Goal: Task Accomplishment & Management: Use online tool/utility

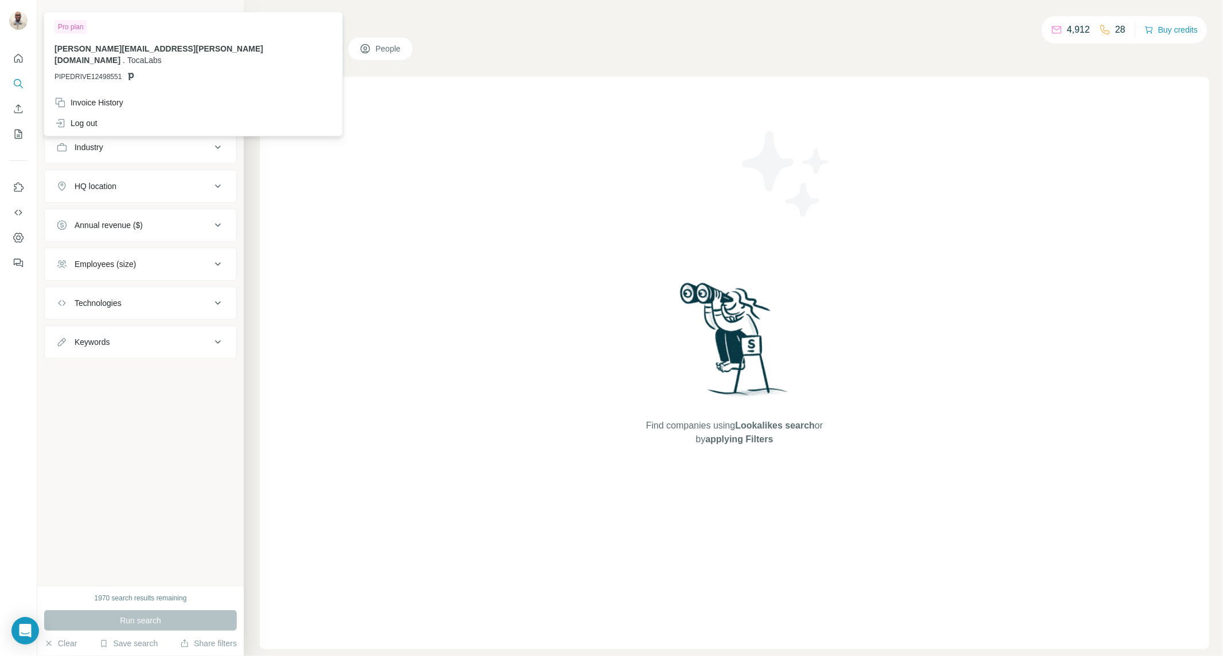
click at [215, 49] on icon at bounding box center [218, 47] width 14 height 14
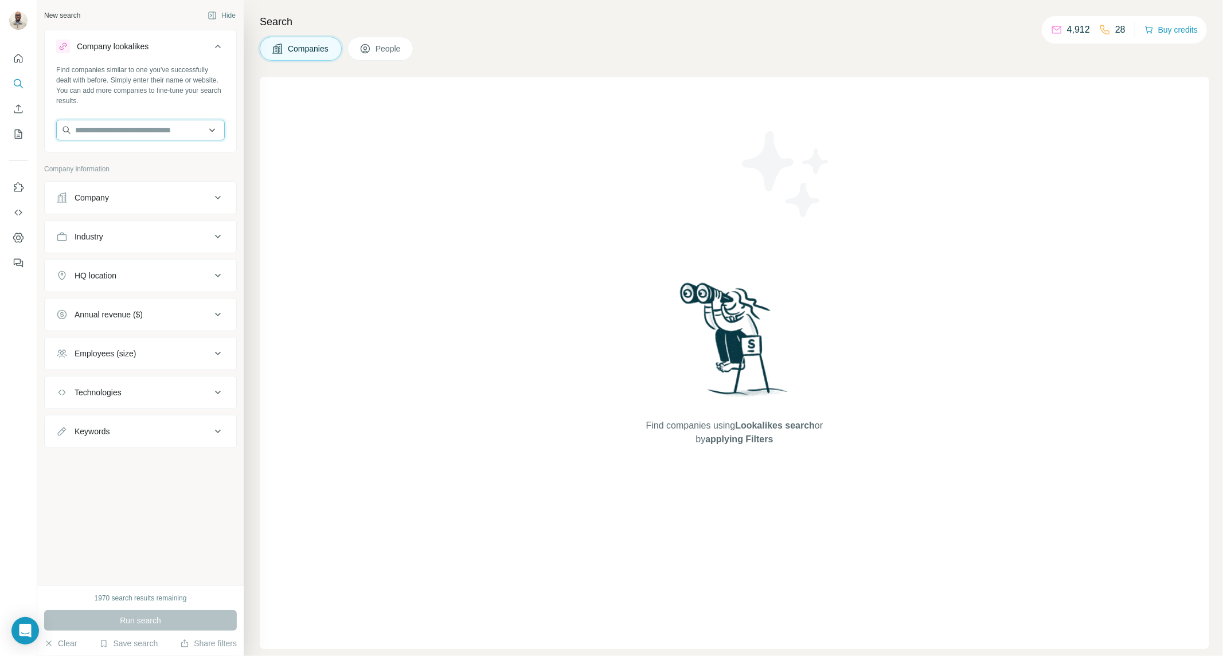
click at [133, 135] on input "text" at bounding box center [140, 130] width 169 height 21
paste input "**********"
type input "**********"
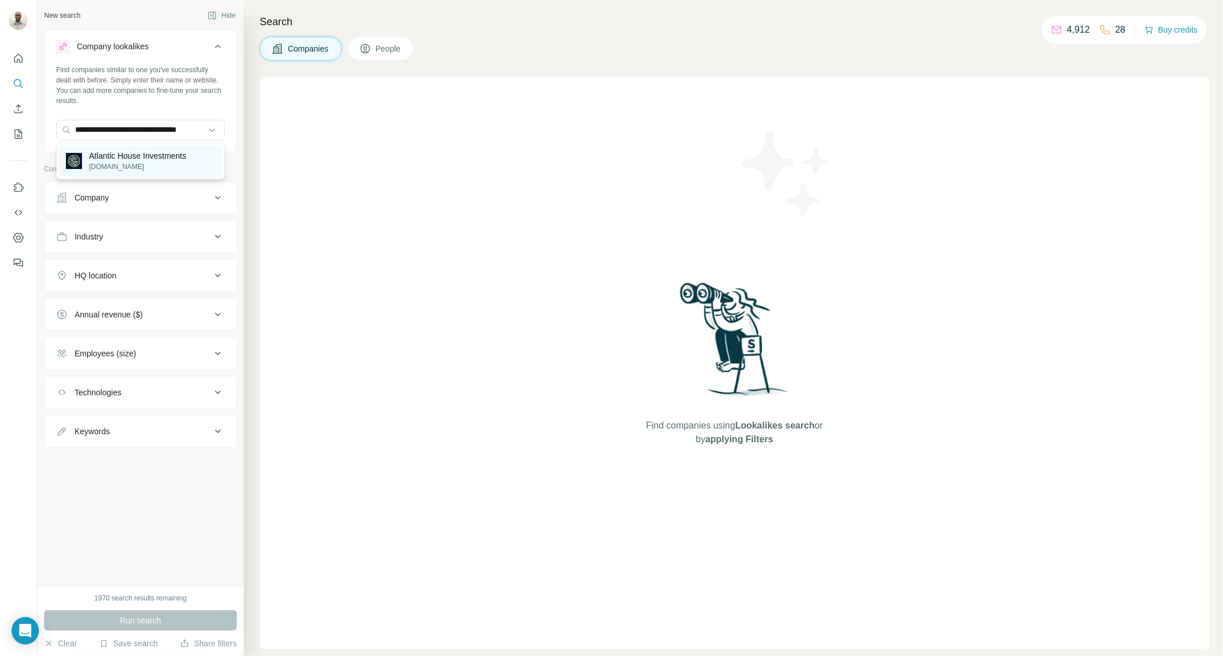
click at [186, 163] on p "atlantichousegroup.com" at bounding box center [137, 167] width 97 height 10
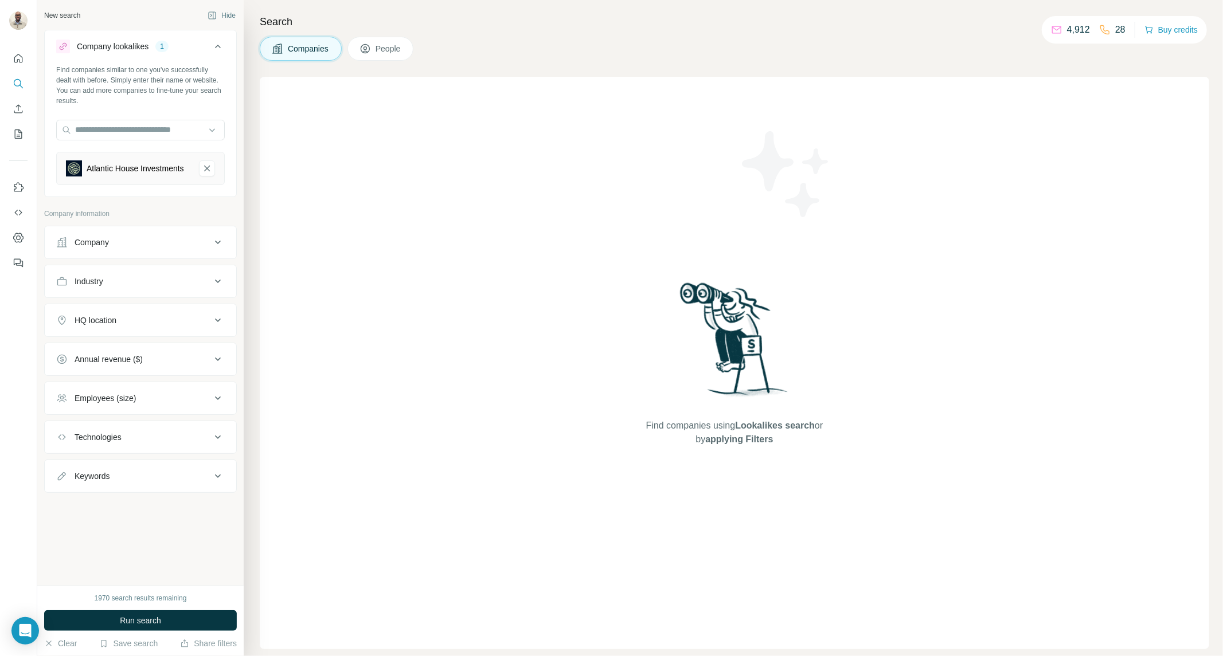
click at [150, 334] on button "HQ location" at bounding box center [140, 321] width 191 height 28
click at [169, 359] on input "text" at bounding box center [140, 349] width 169 height 21
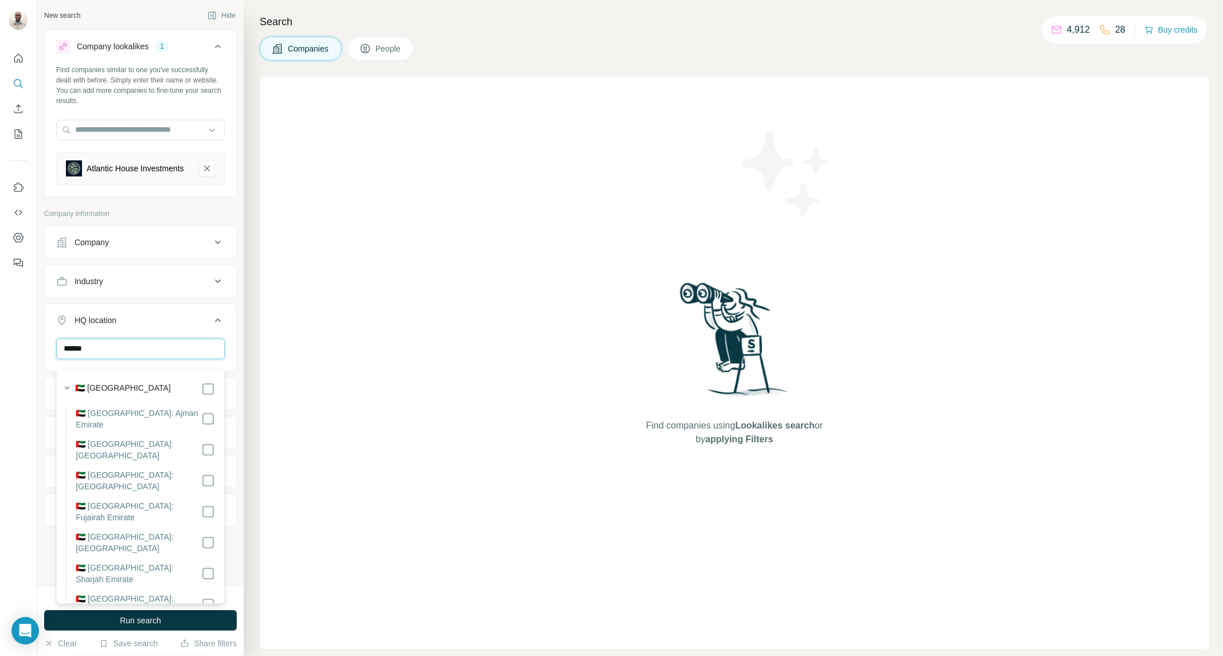
type input "******"
click at [211, 326] on icon at bounding box center [218, 321] width 14 height 14
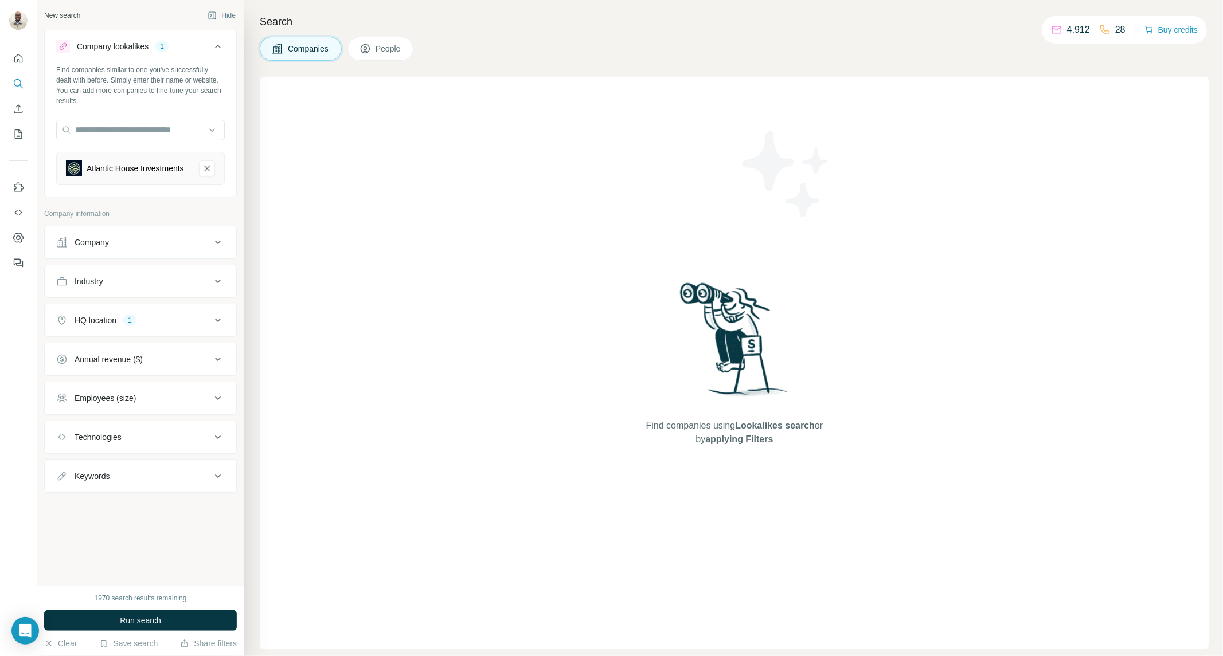
click at [159, 404] on div "Employees (size)" at bounding box center [133, 398] width 155 height 11
click at [87, 472] on span "11-50" at bounding box center [82, 465] width 25 height 11
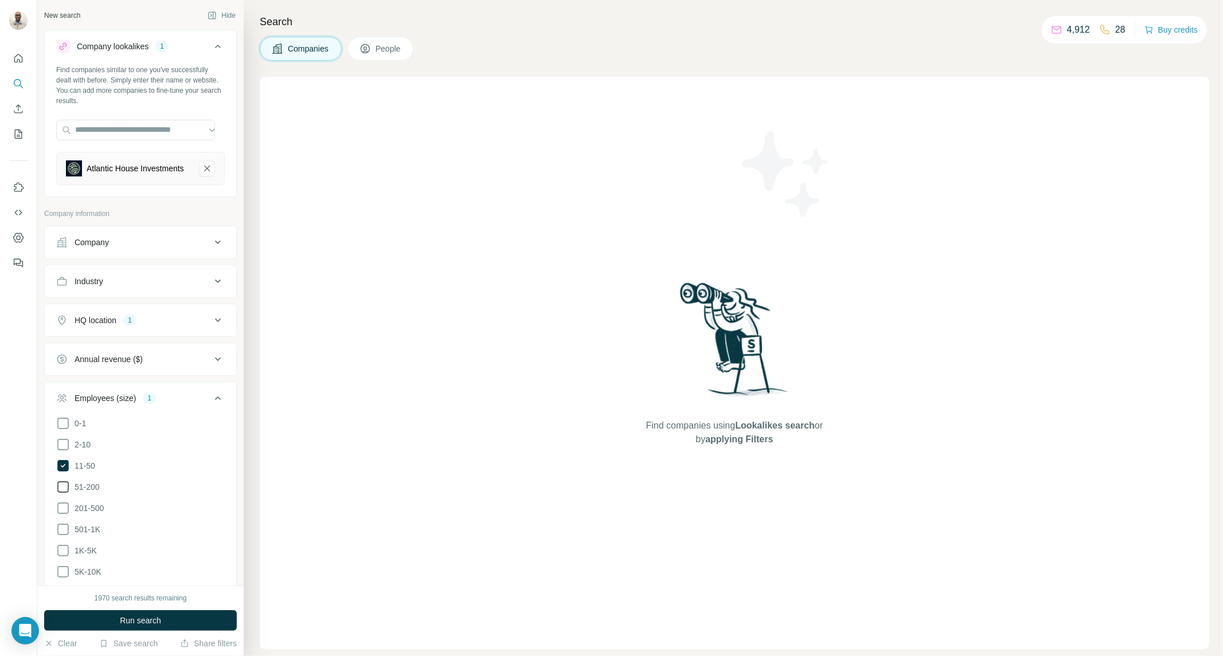
click at [89, 492] on span "51-200" at bounding box center [85, 486] width 30 height 11
click at [90, 511] on span "201-500" at bounding box center [87, 508] width 34 height 11
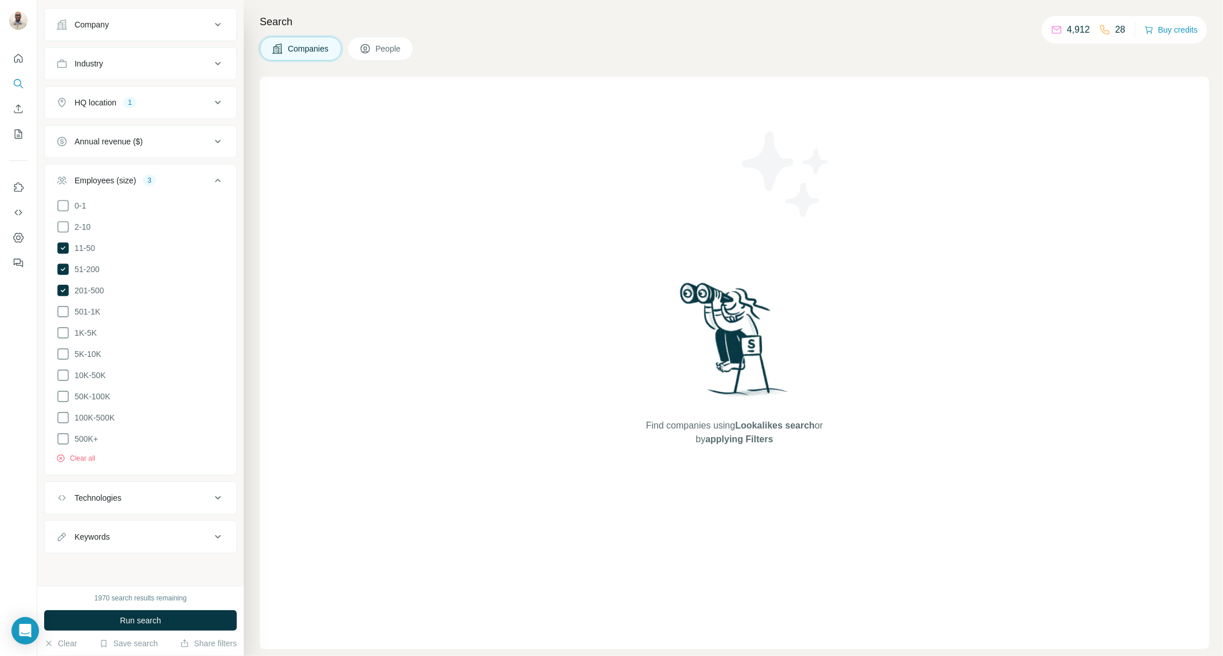
scroll to position [225, 0]
click at [152, 616] on span "Run search" at bounding box center [140, 620] width 41 height 11
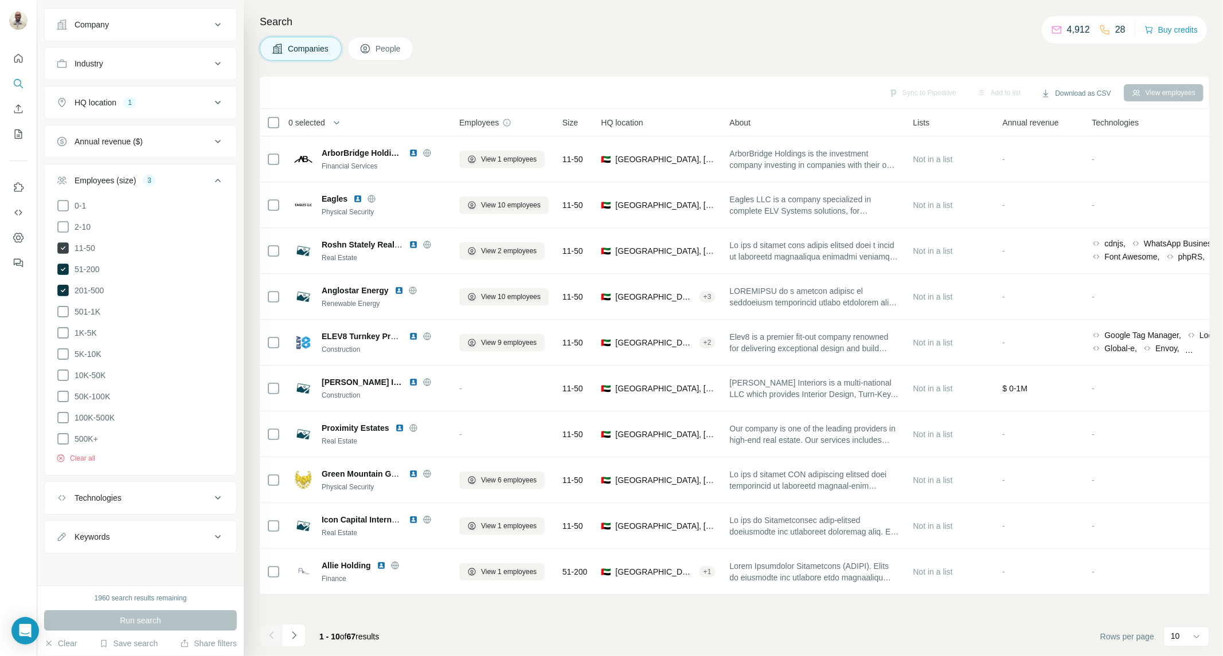
click at [82, 247] on span "11-50" at bounding box center [82, 247] width 25 height 11
click at [135, 610] on button "Run search" at bounding box center [140, 620] width 193 height 21
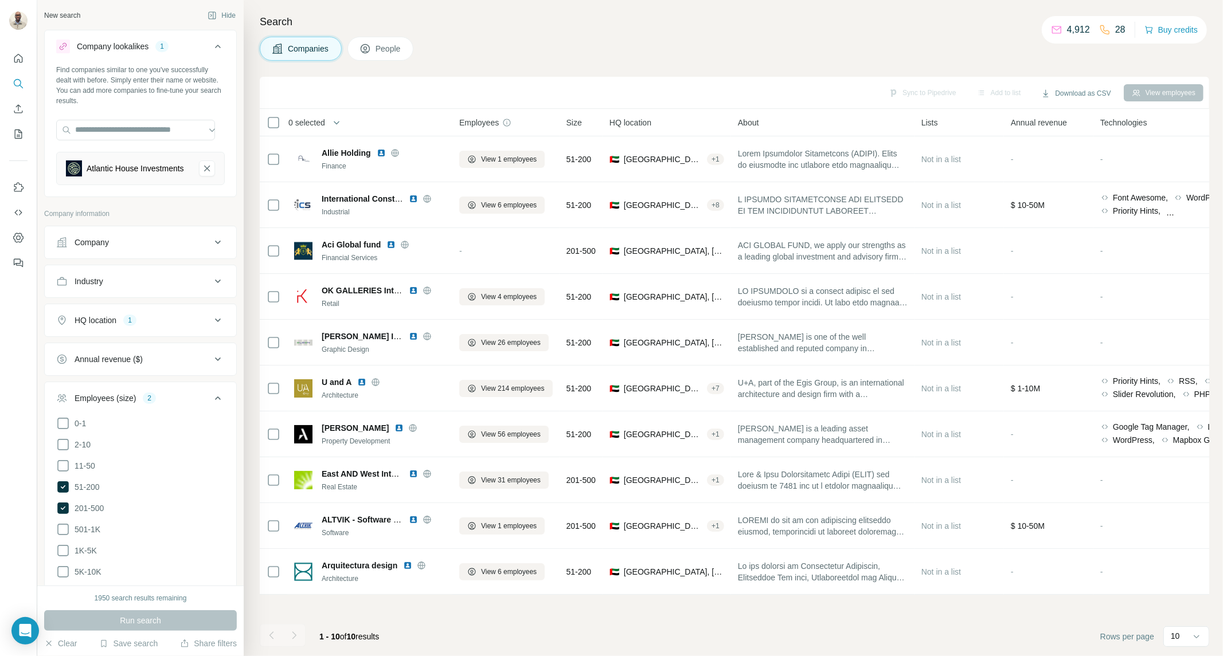
click at [106, 326] on div "HQ location" at bounding box center [96, 320] width 42 height 11
click at [116, 322] on div "HQ location" at bounding box center [96, 320] width 42 height 11
click at [134, 379] on icon "button" at bounding box center [138, 374] width 9 height 9
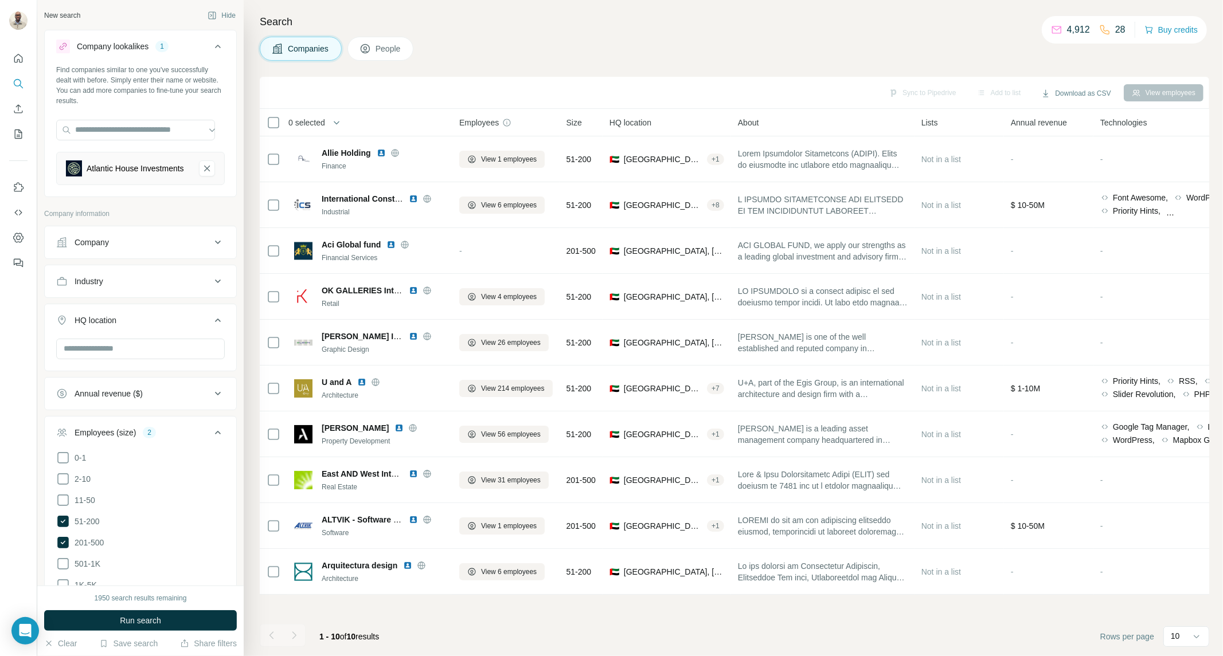
click at [134, 339] on button "HQ location" at bounding box center [140, 323] width 191 height 32
click at [144, 334] on button "HQ location" at bounding box center [140, 321] width 191 height 28
click at [160, 353] on input "text" at bounding box center [140, 349] width 169 height 21
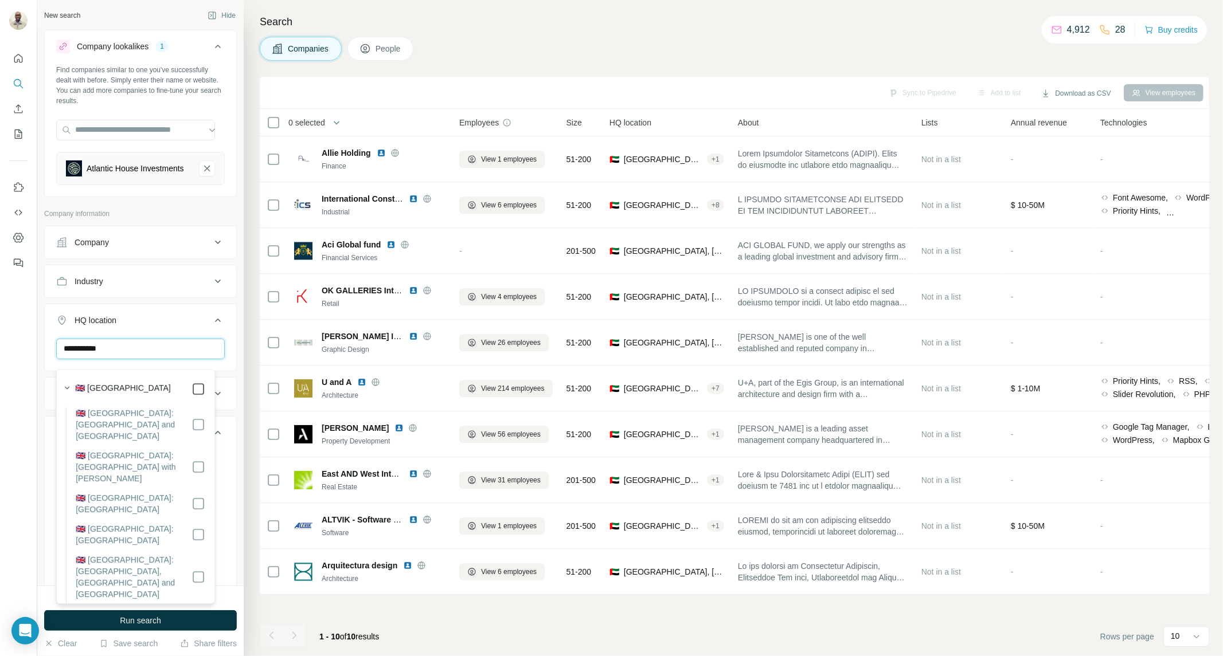
type input "**********"
click at [211, 327] on icon at bounding box center [218, 321] width 14 height 14
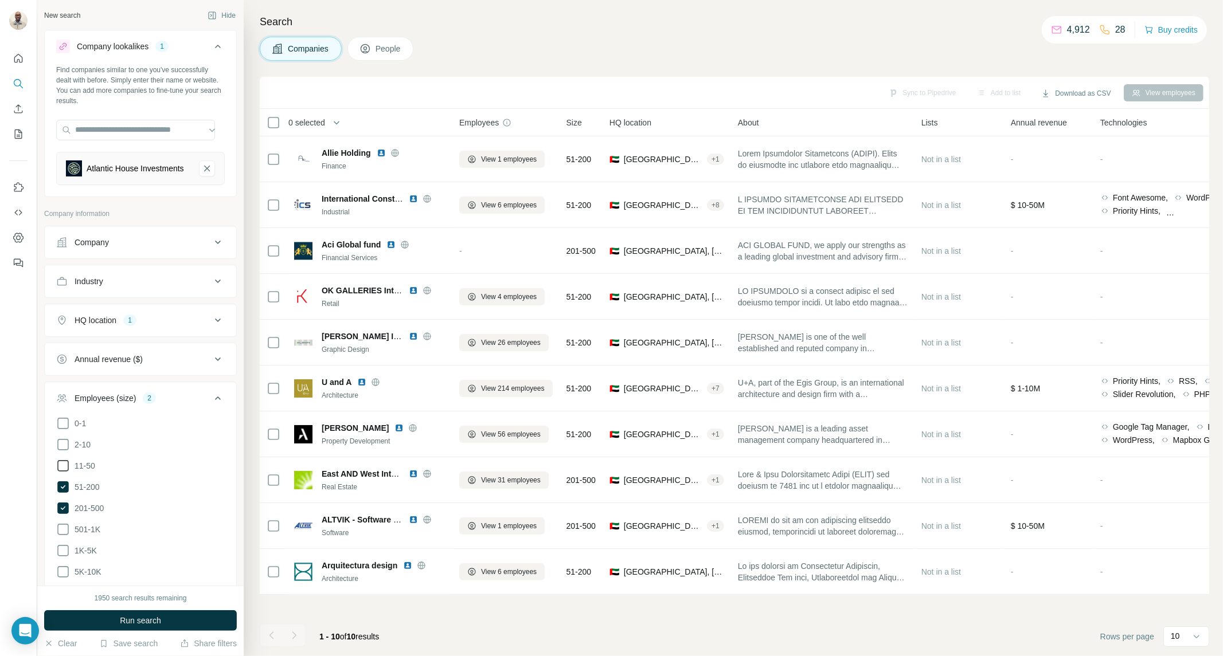
click at [84, 471] on span "11-50" at bounding box center [82, 465] width 25 height 11
click at [165, 617] on button "Run search" at bounding box center [140, 620] width 193 height 21
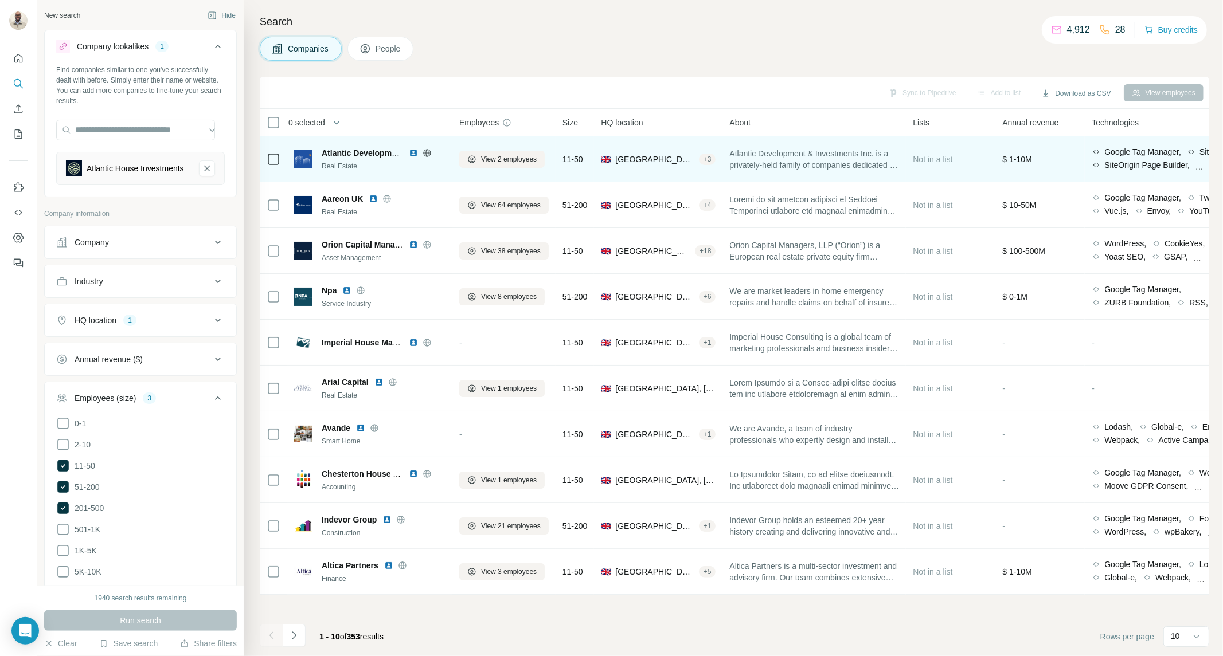
click at [413, 152] on img at bounding box center [413, 152] width 9 height 9
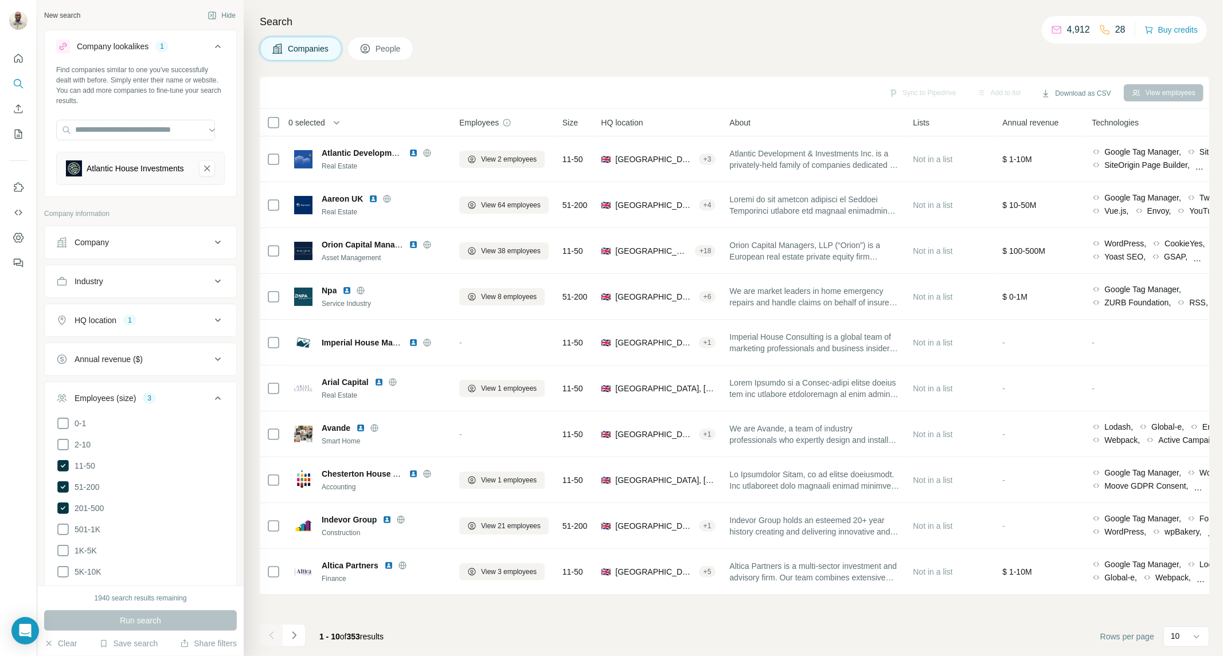
click at [140, 295] on button "Industry" at bounding box center [140, 282] width 191 height 28
click at [143, 311] on input at bounding box center [135, 310] width 142 height 13
type input "*"
click at [206, 312] on icon at bounding box center [211, 309] width 11 height 11
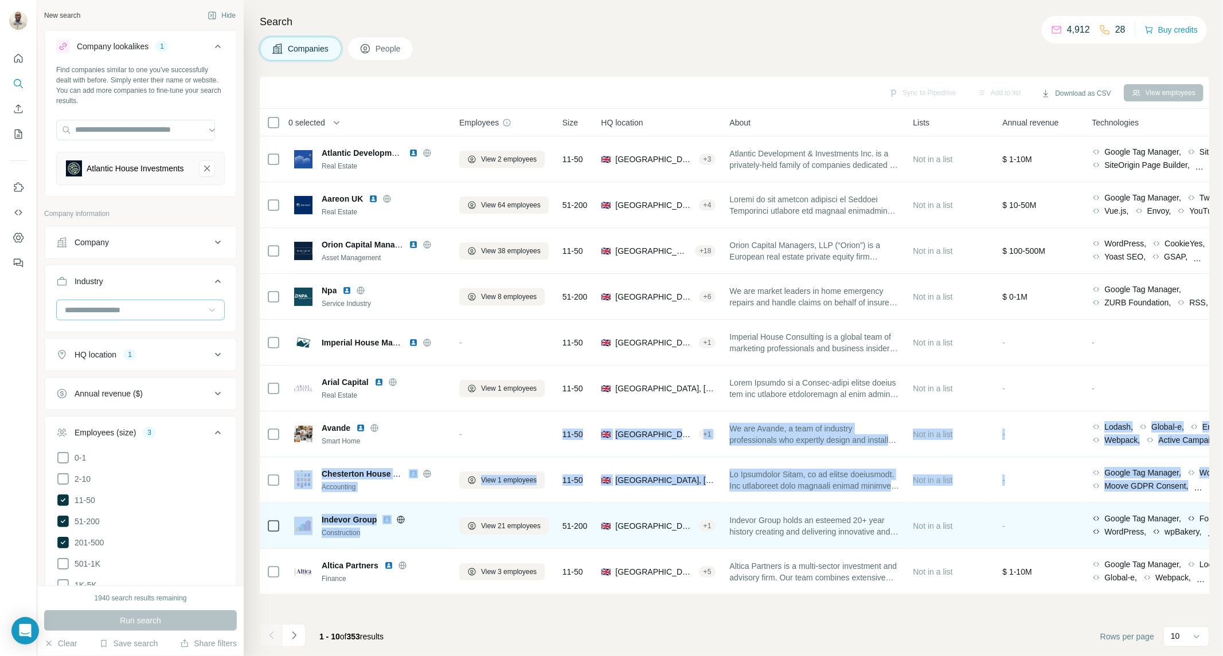
drag, startPoint x: 483, startPoint y: 448, endPoint x: 408, endPoint y: 546, distance: 122.7
click at [0, 0] on tbody "Atlantic Development & Investments Inc Real Estate View 2 employees 11-50 🇬🇧 Un…" at bounding box center [0, 0] width 0 height 0
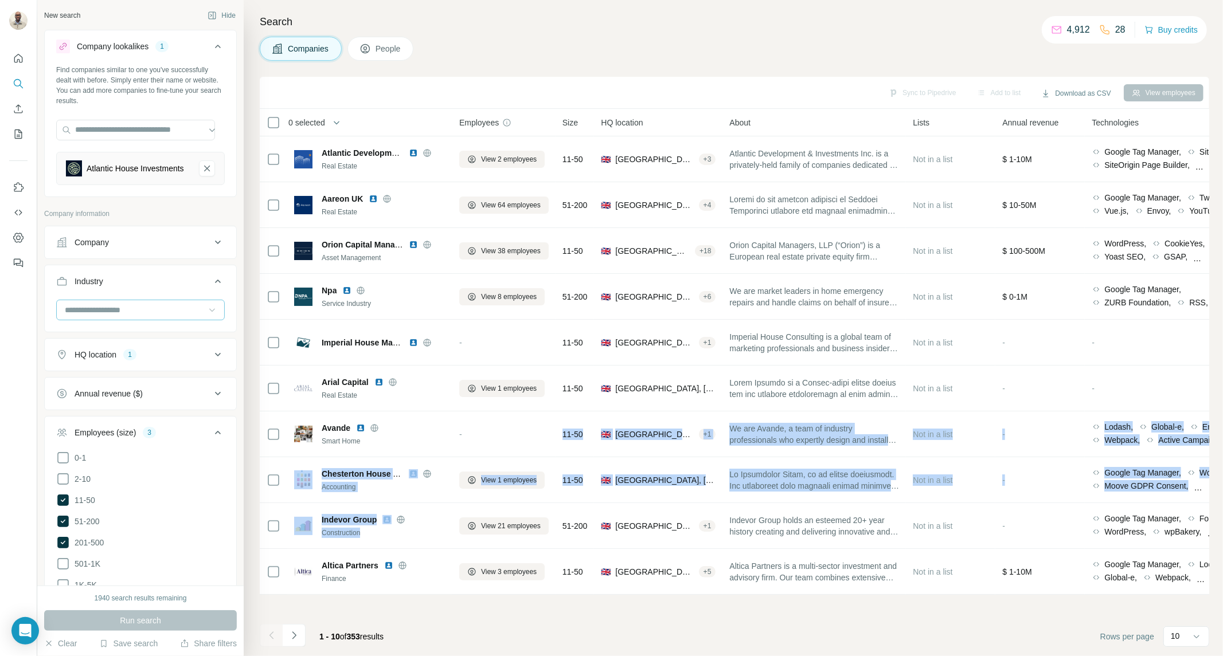
click at [87, 316] on input at bounding box center [135, 310] width 142 height 13
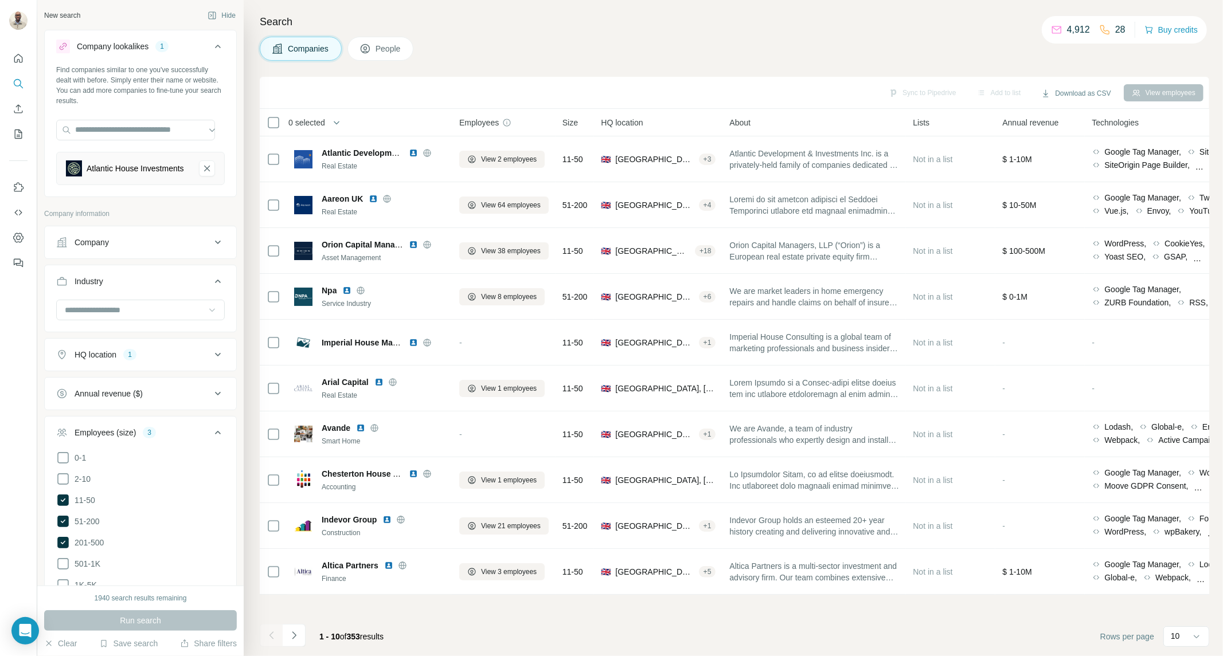
click at [118, 300] on button "Industry" at bounding box center [140, 284] width 191 height 32
click at [111, 316] on button "HQ location 1" at bounding box center [140, 321] width 191 height 28
click at [202, 174] on icon "Atlantic House Investments-remove-button" at bounding box center [207, 168] width 10 height 11
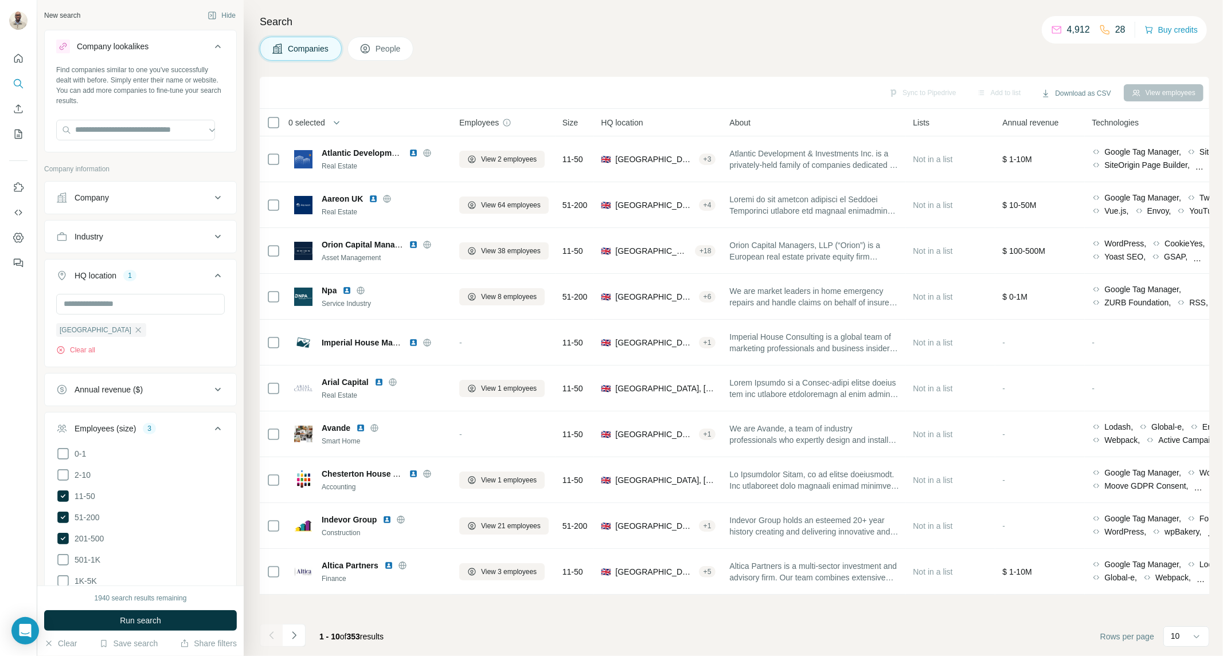
click at [183, 195] on div "Company" at bounding box center [133, 197] width 155 height 11
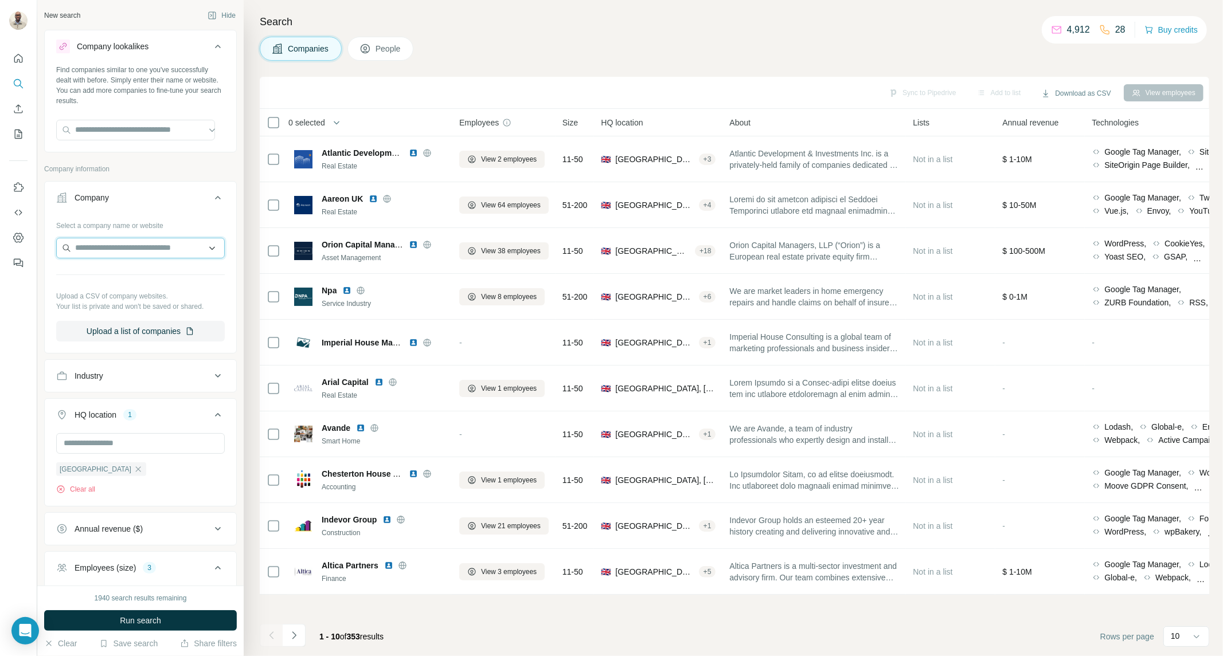
click at [152, 247] on input "text" at bounding box center [140, 248] width 169 height 21
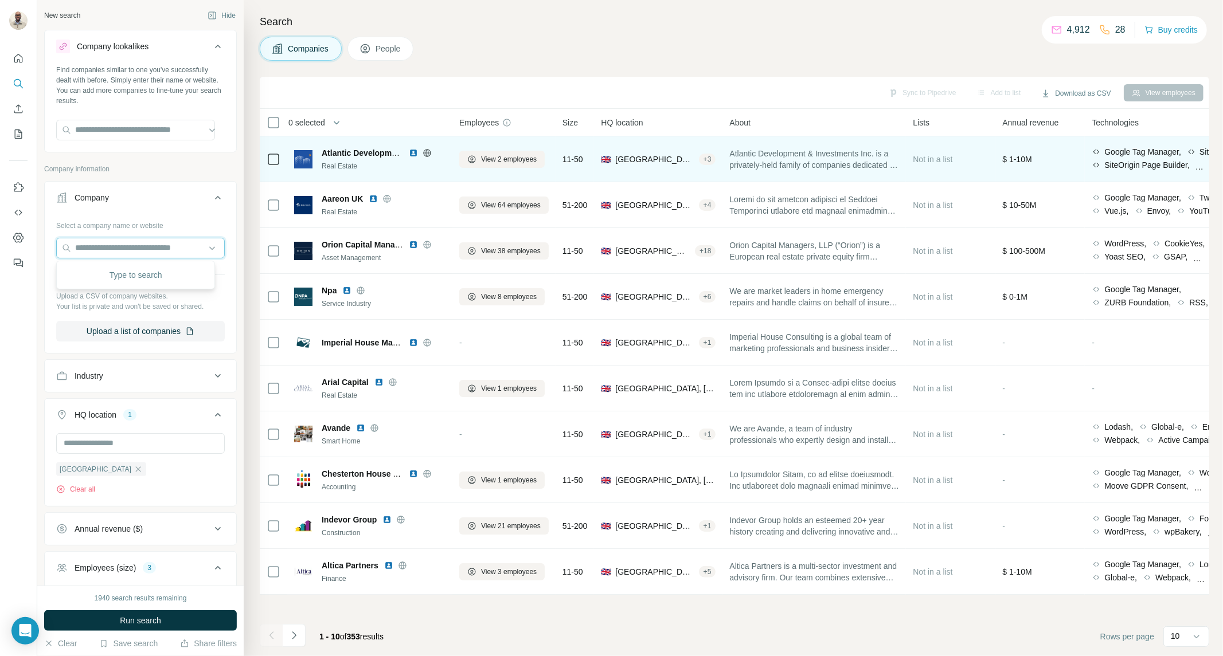
paste input "**********"
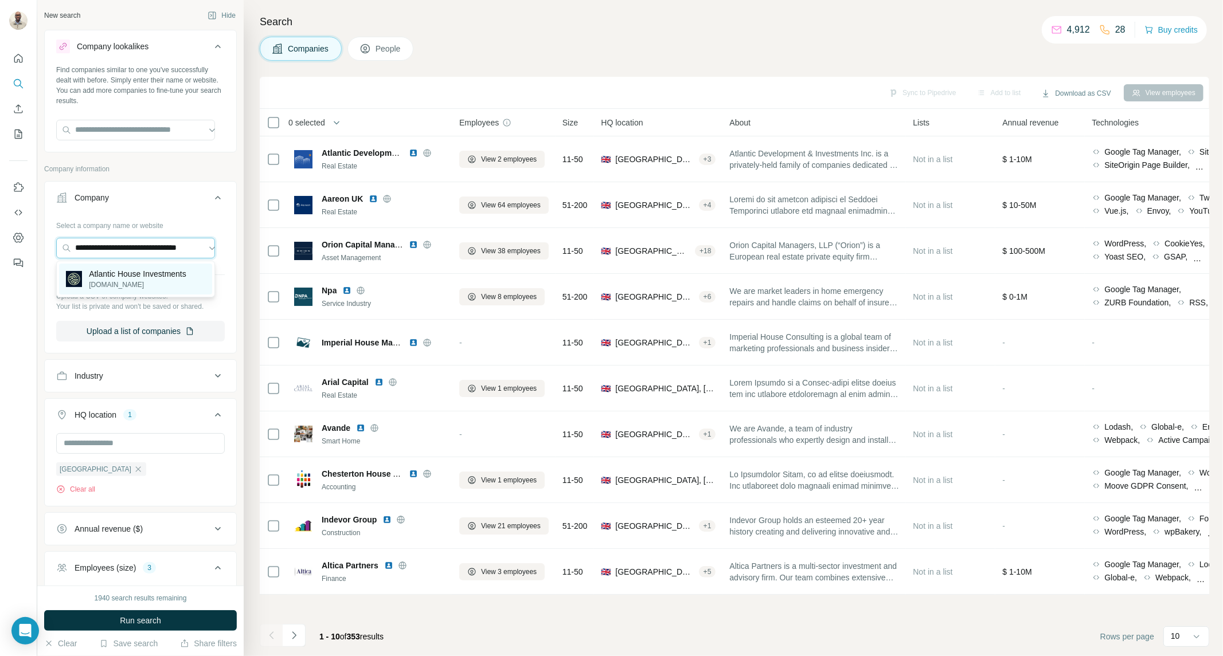
type input "**********"
click at [135, 285] on p "atlantichousegroup.com" at bounding box center [137, 285] width 97 height 10
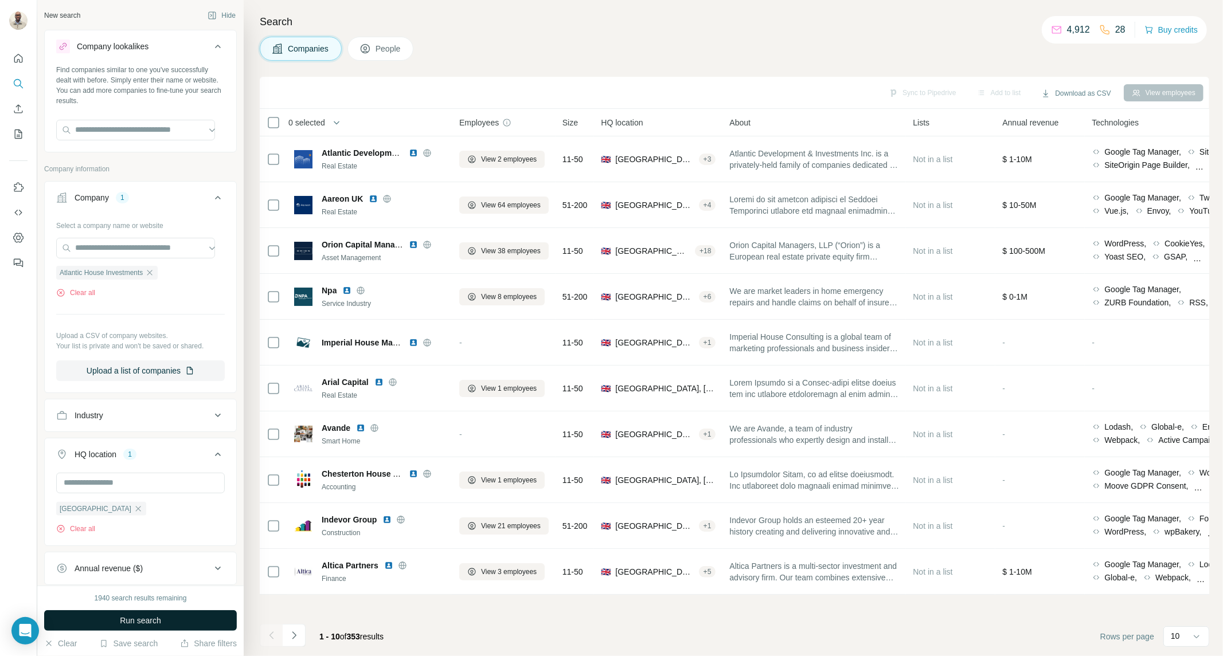
click at [159, 622] on span "Run search" at bounding box center [140, 620] width 41 height 11
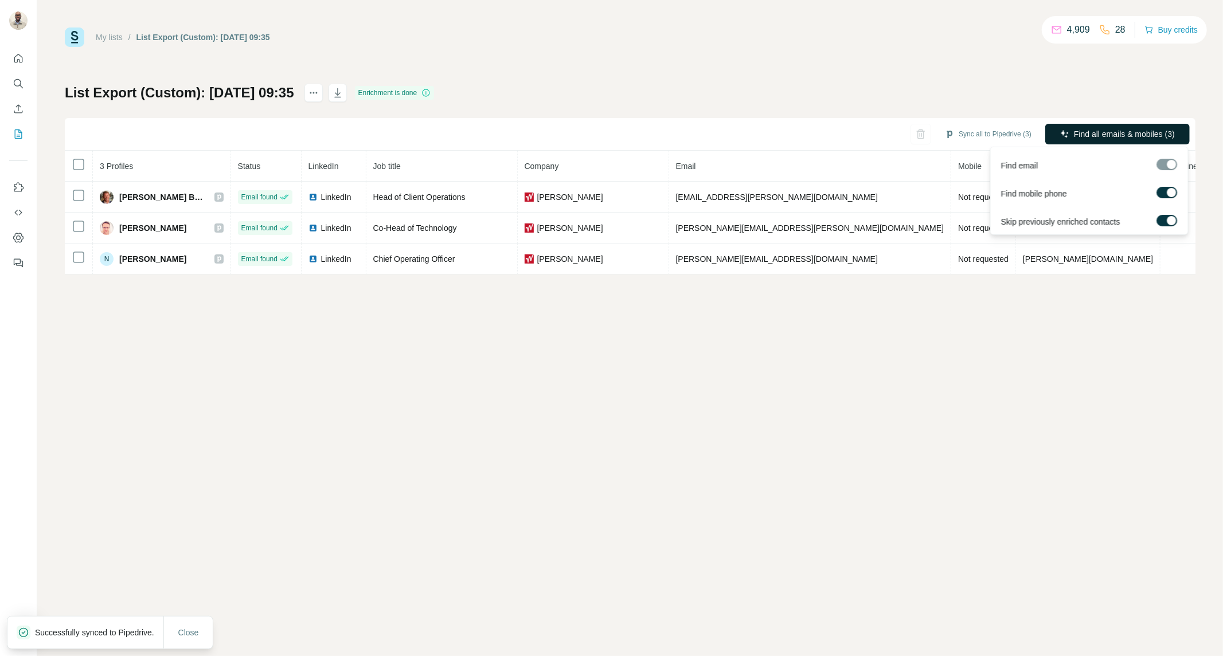
click at [1064, 138] on icon "button" at bounding box center [1064, 134] width 9 height 9
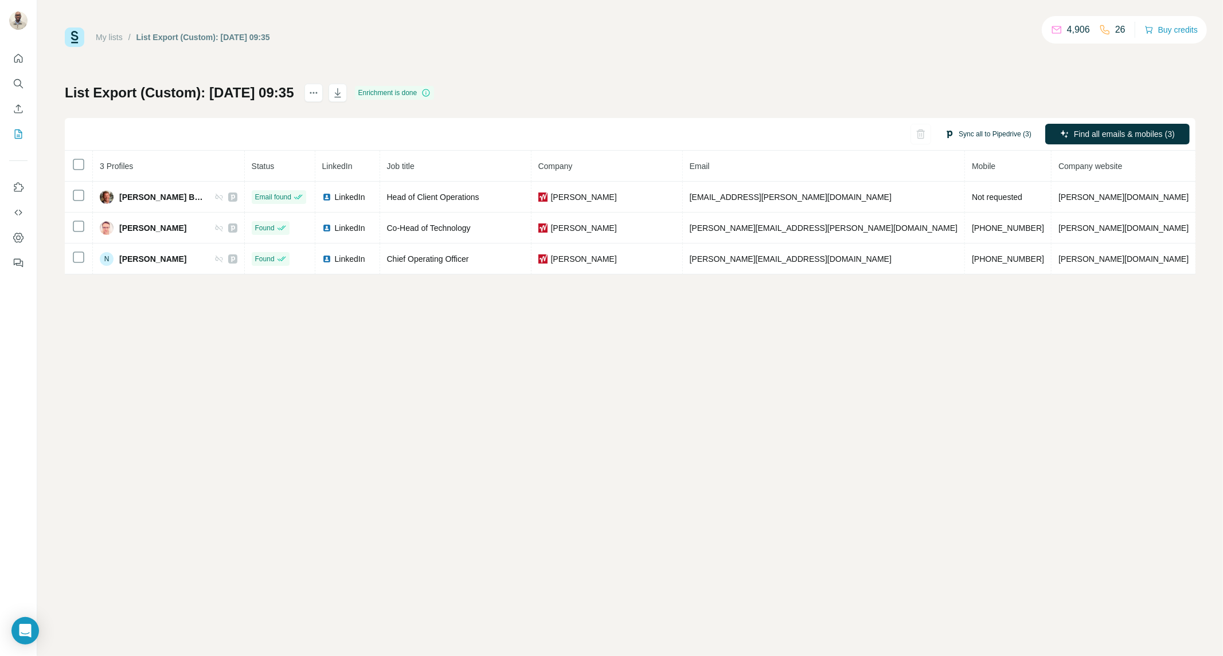
click at [958, 136] on button "Sync all to Pipedrive (3)" at bounding box center [988, 134] width 103 height 17
click at [964, 214] on button "Sync all to Pipedrive" at bounding box center [970, 220] width 127 height 23
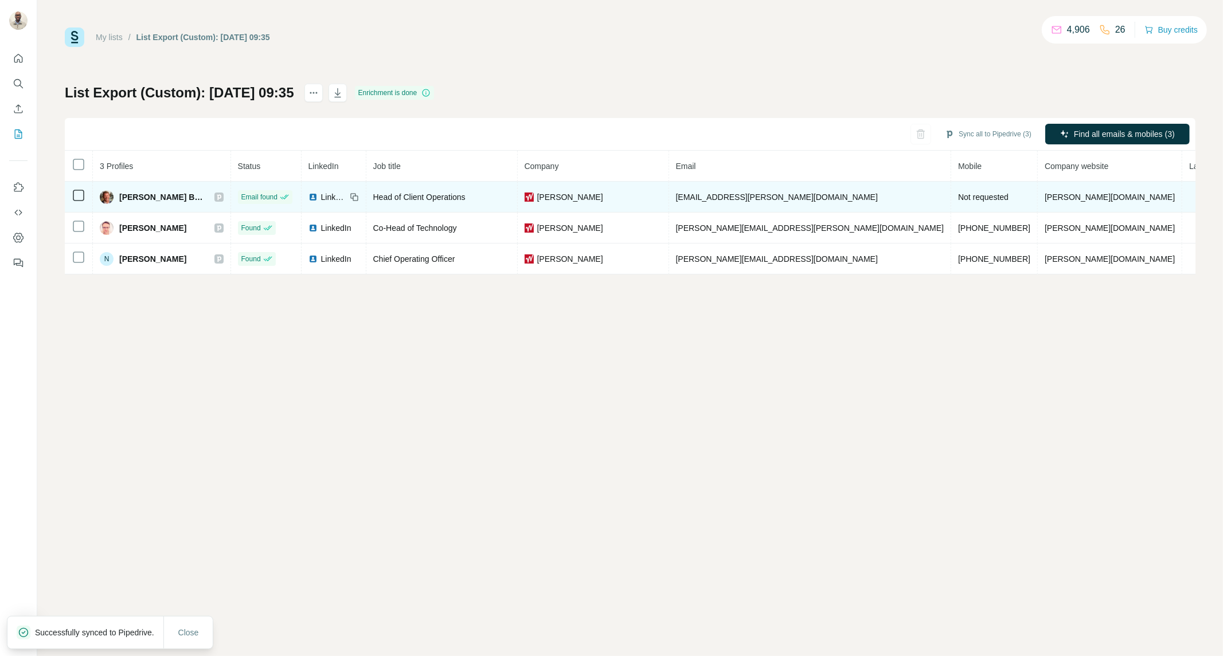
click at [216, 199] on icon at bounding box center [219, 197] width 7 height 9
click at [951, 202] on td "Not requested" at bounding box center [994, 197] width 87 height 31
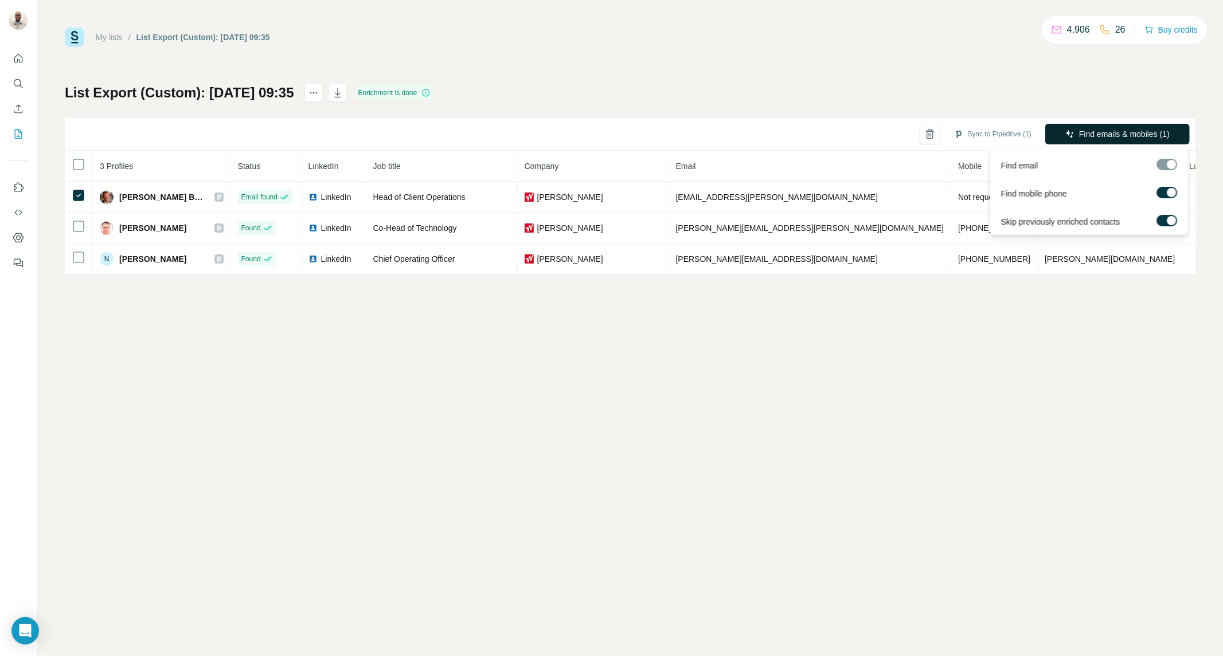
click at [1097, 139] on span "Find emails & mobiles (1)" at bounding box center [1124, 133] width 91 height 11
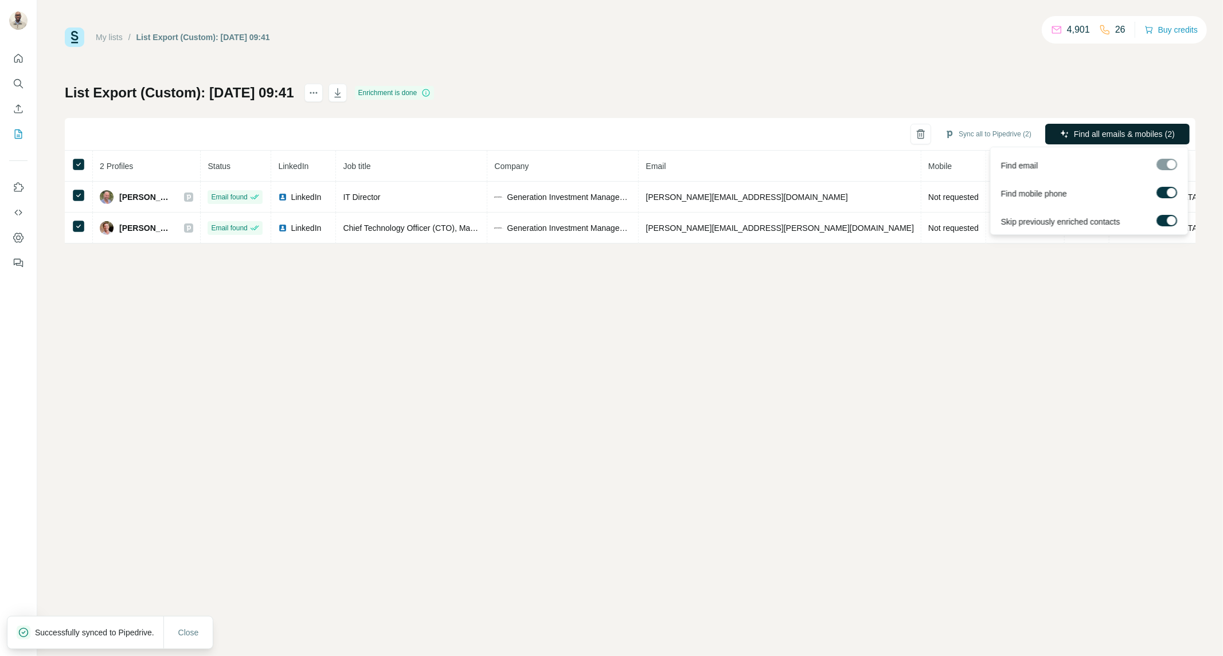
click at [1094, 135] on span "Find all emails & mobiles (2)" at bounding box center [1124, 133] width 101 height 11
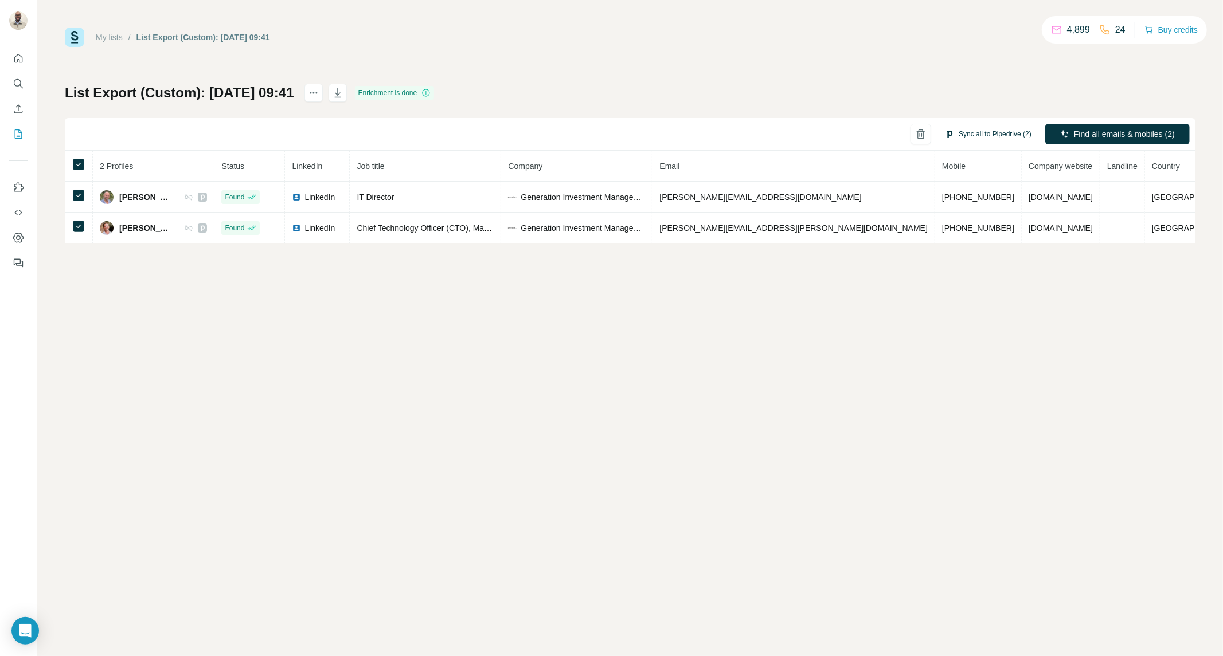
click at [976, 128] on button "Sync all to Pipedrive (2)" at bounding box center [988, 134] width 103 height 17
click at [992, 215] on button "Sync all to Pipedrive" at bounding box center [970, 220] width 127 height 23
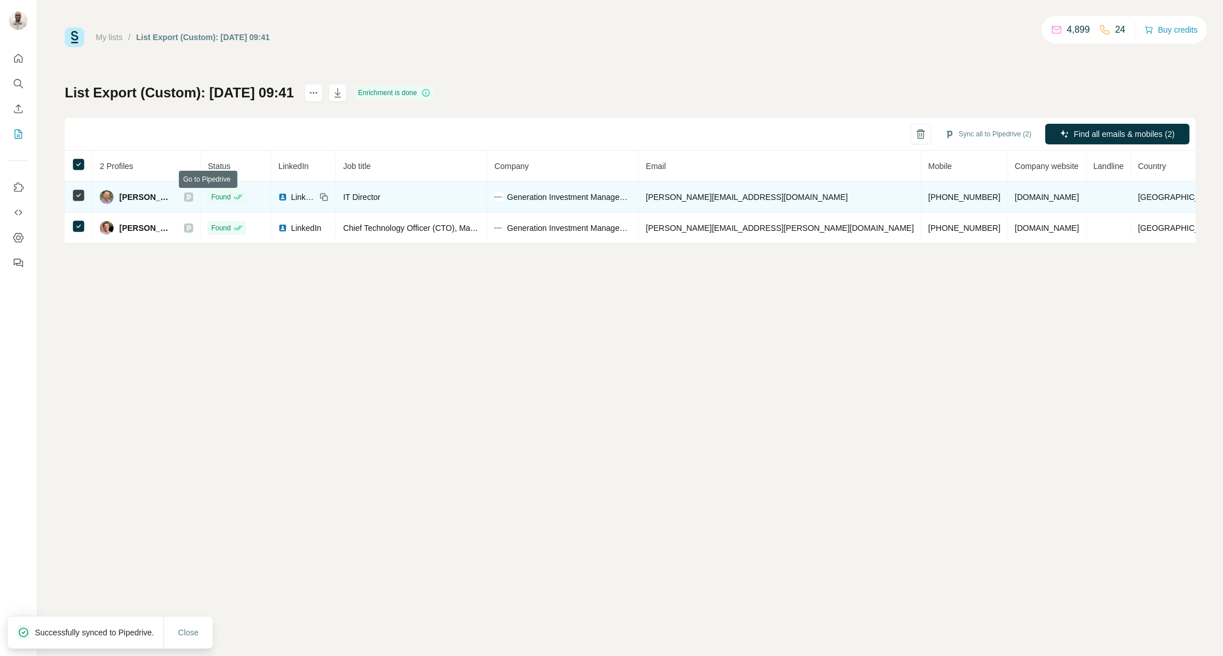
click at [191, 198] on icon at bounding box center [189, 197] width 4 height 6
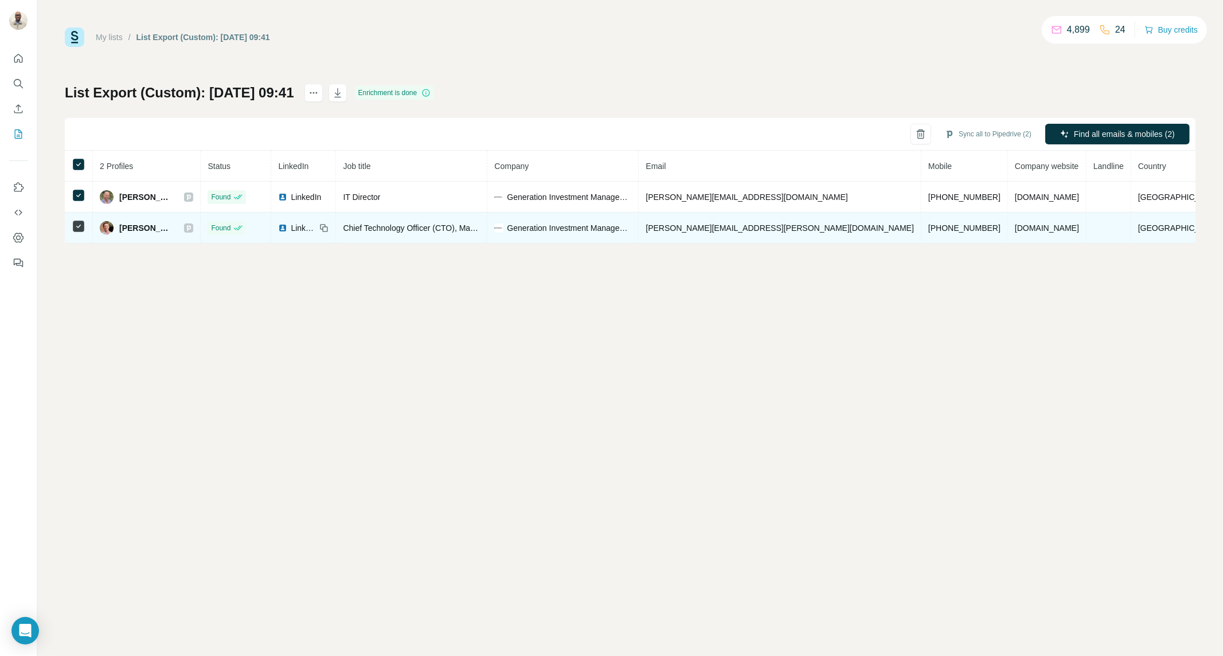
click at [192, 232] on icon at bounding box center [188, 228] width 7 height 9
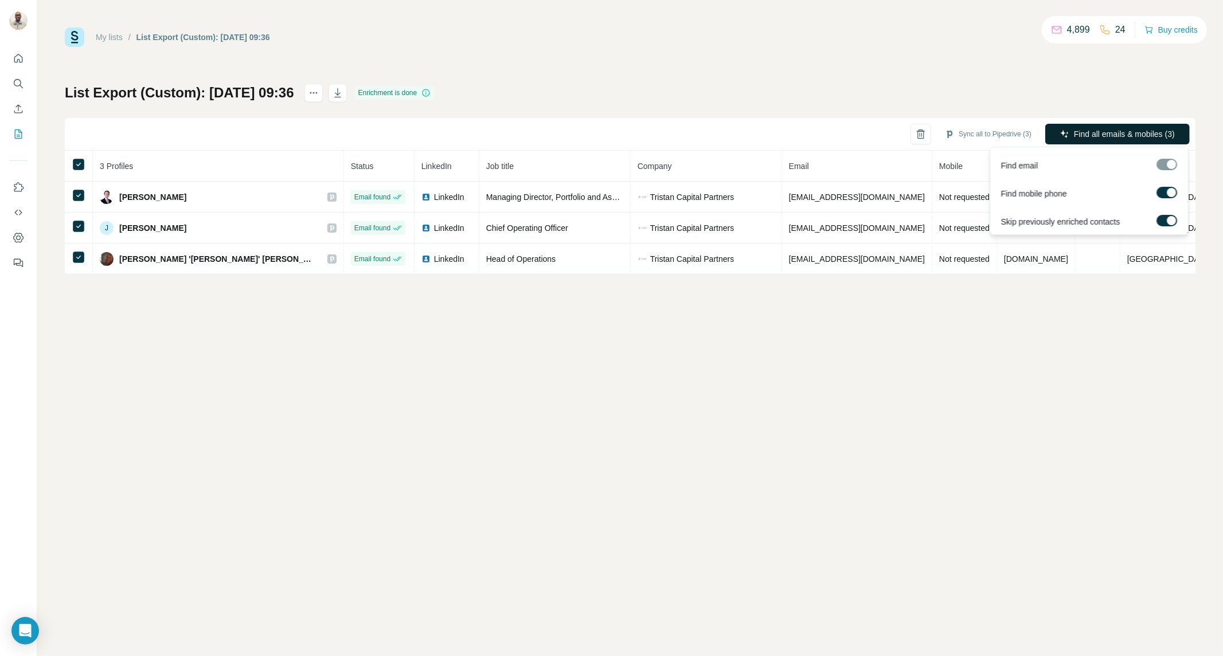
click at [1097, 138] on span "Find all emails & mobiles (3)" at bounding box center [1124, 133] width 101 height 11
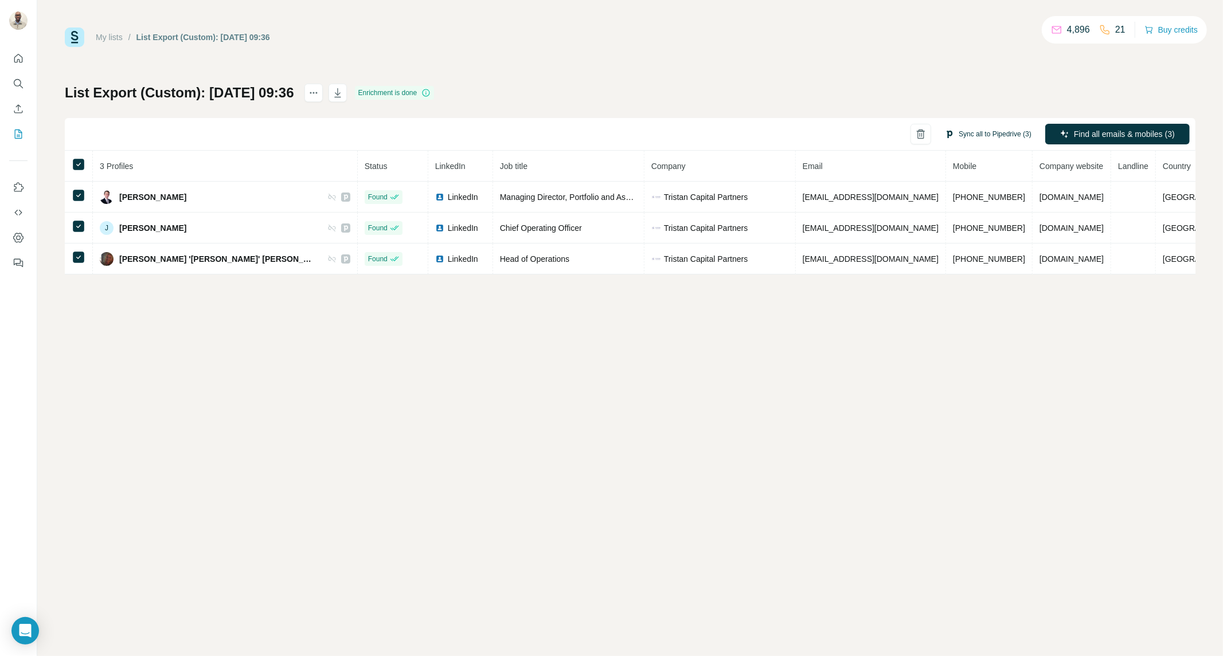
click at [994, 138] on button "Sync all to Pipedrive (3)" at bounding box center [988, 134] width 103 height 17
click at [956, 222] on button "Sync all to Pipedrive" at bounding box center [970, 220] width 127 height 23
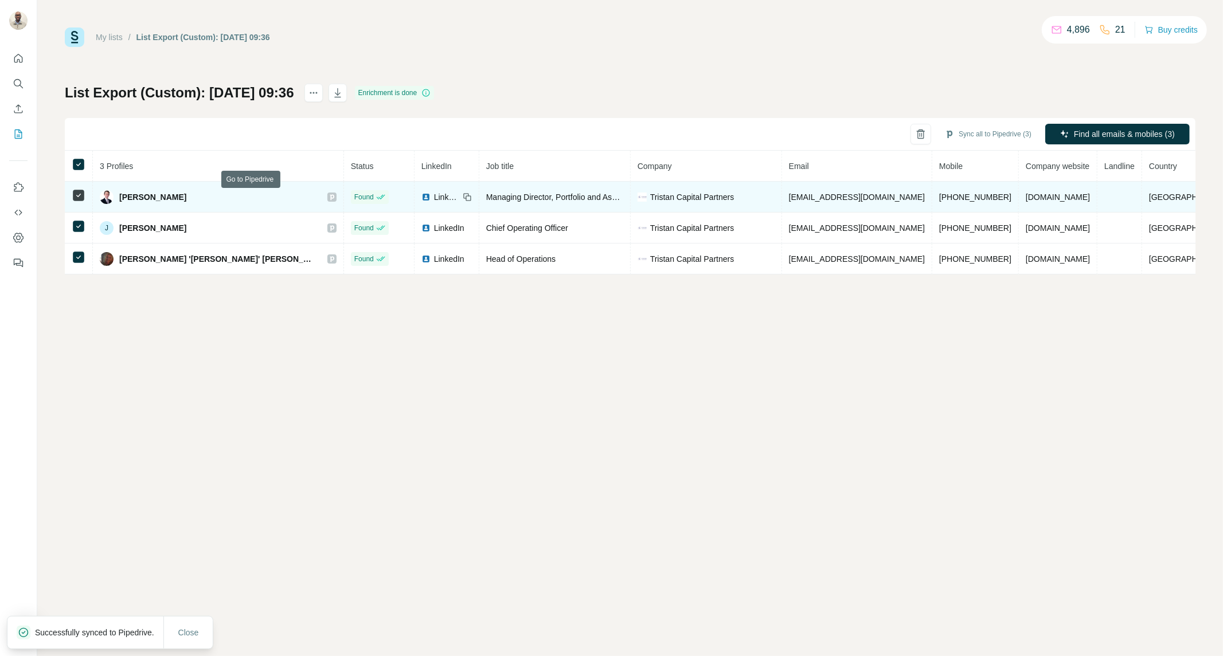
click at [328, 197] on icon at bounding box center [331, 197] width 7 height 9
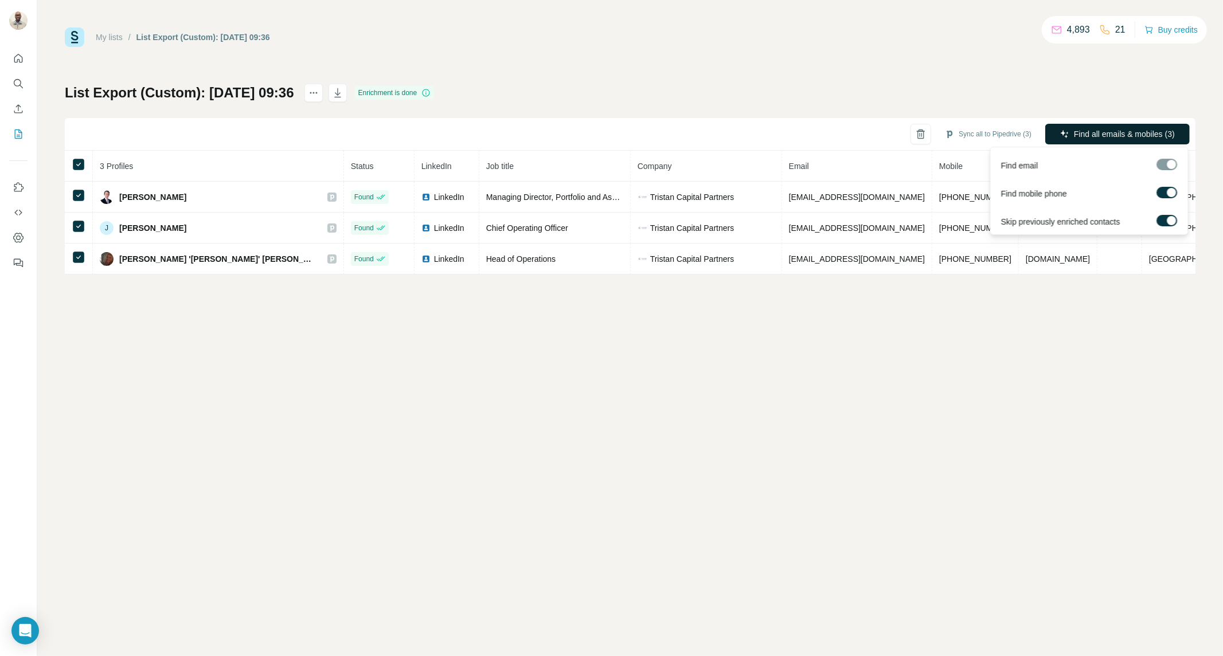
click at [1118, 130] on span "Find all emails & mobiles (3)" at bounding box center [1124, 133] width 101 height 11
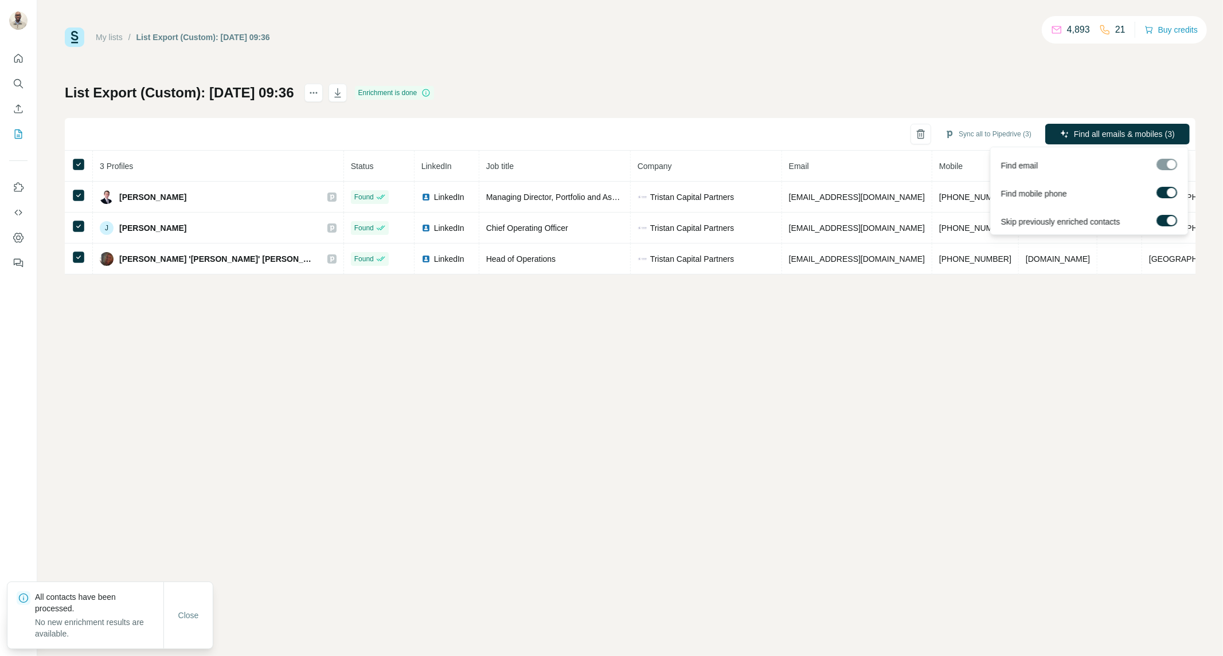
click at [1118, 130] on span "Find all emails & mobiles (3)" at bounding box center [1124, 133] width 101 height 11
click at [997, 131] on button "Sync all to Pipedrive (3)" at bounding box center [988, 134] width 103 height 17
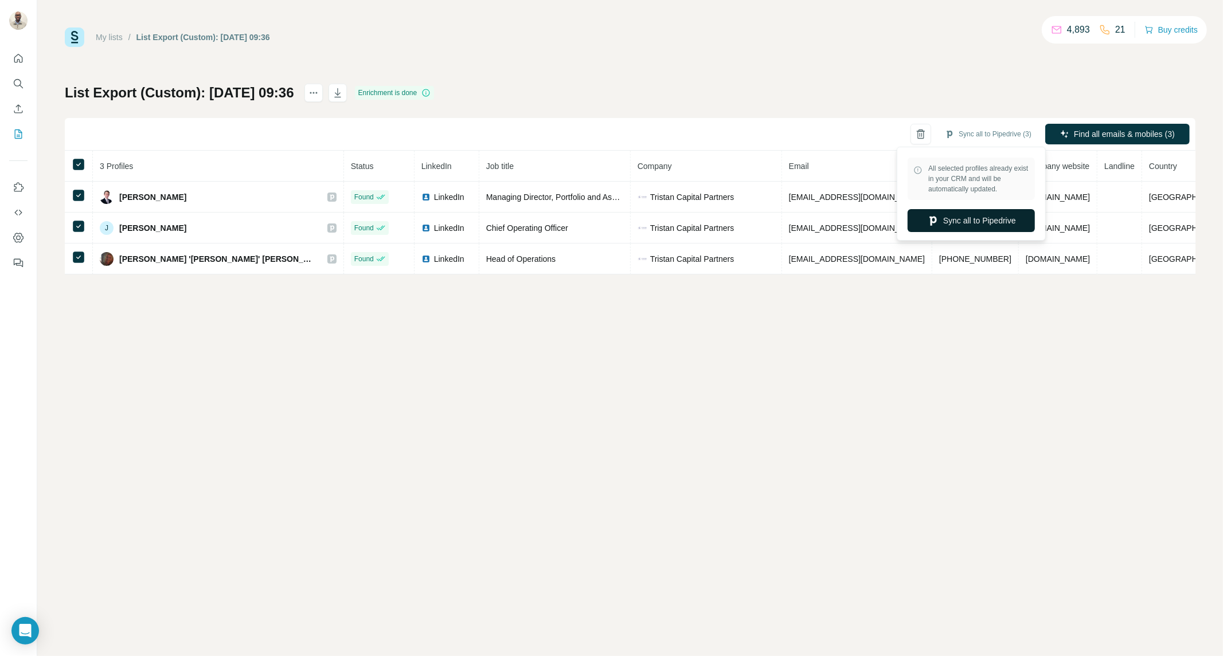
click at [976, 224] on button "Sync all to Pipedrive" at bounding box center [970, 220] width 127 height 23
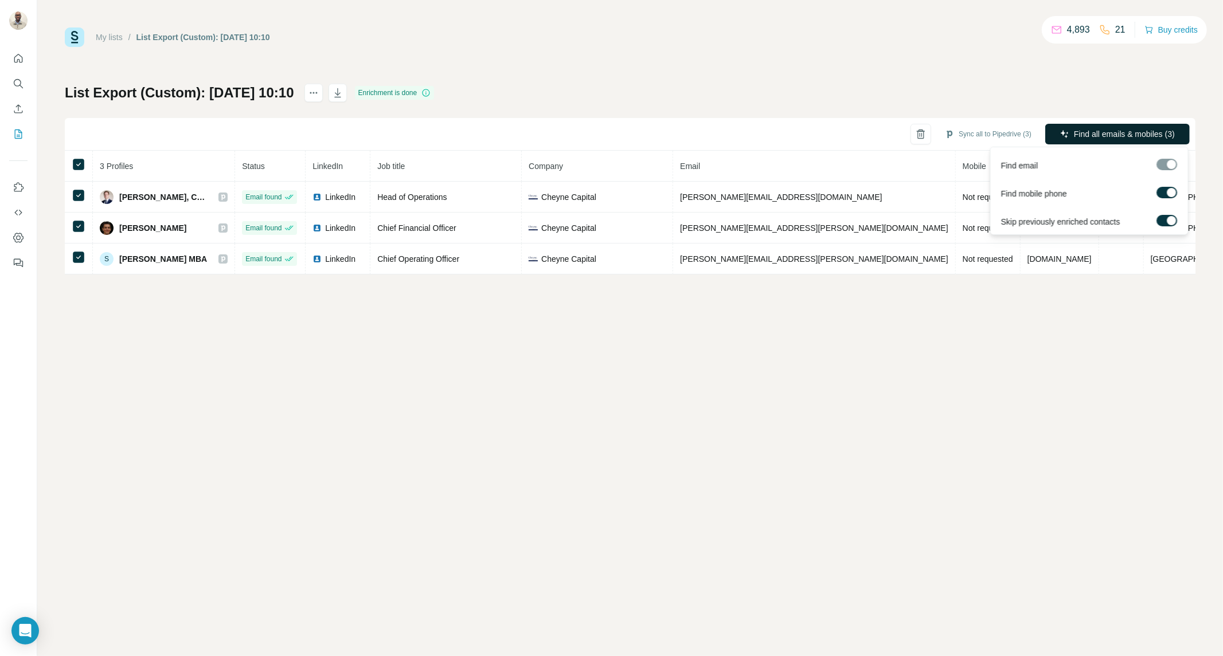
click at [1079, 135] on span "Find all emails & mobiles (3)" at bounding box center [1124, 133] width 101 height 11
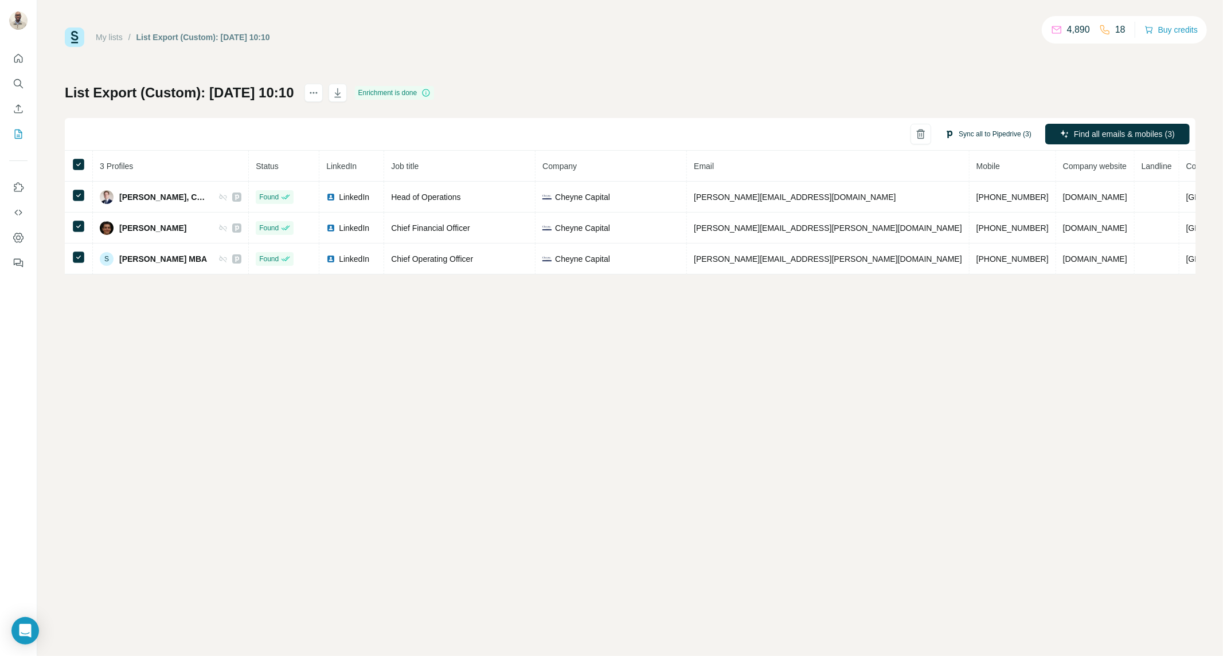
click at [966, 128] on button "Sync all to Pipedrive (3)" at bounding box center [988, 134] width 103 height 17
click at [967, 221] on button "Sync all to Pipedrive" at bounding box center [970, 220] width 127 height 23
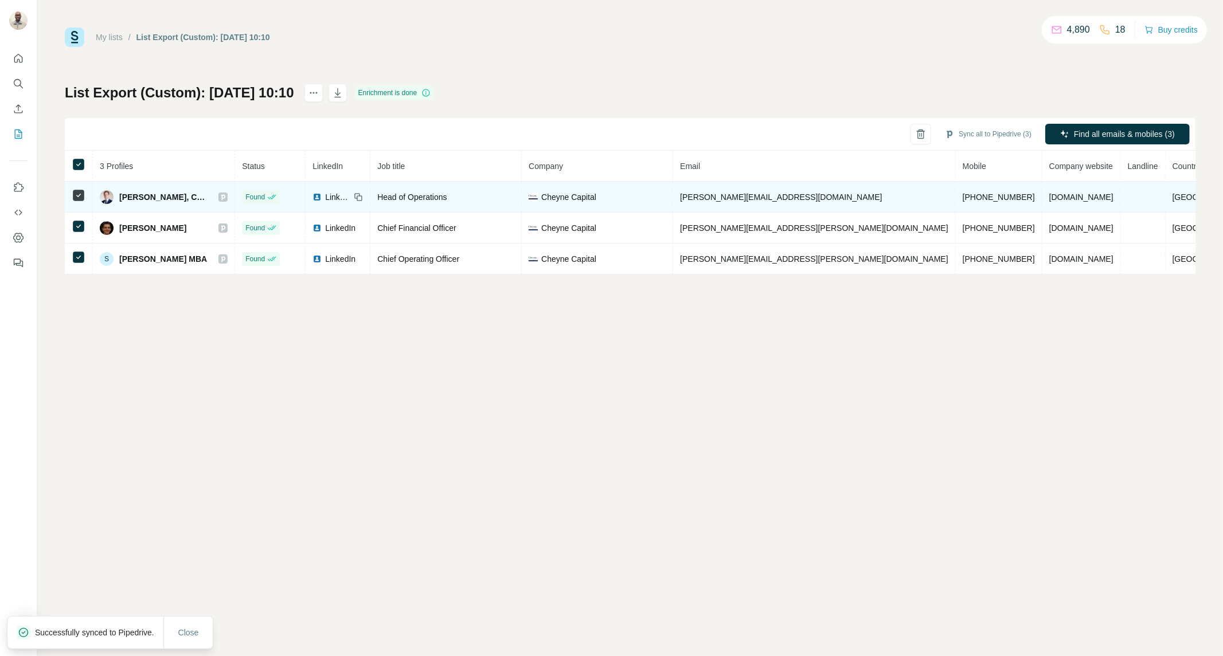
click at [226, 199] on icon at bounding box center [223, 197] width 7 height 9
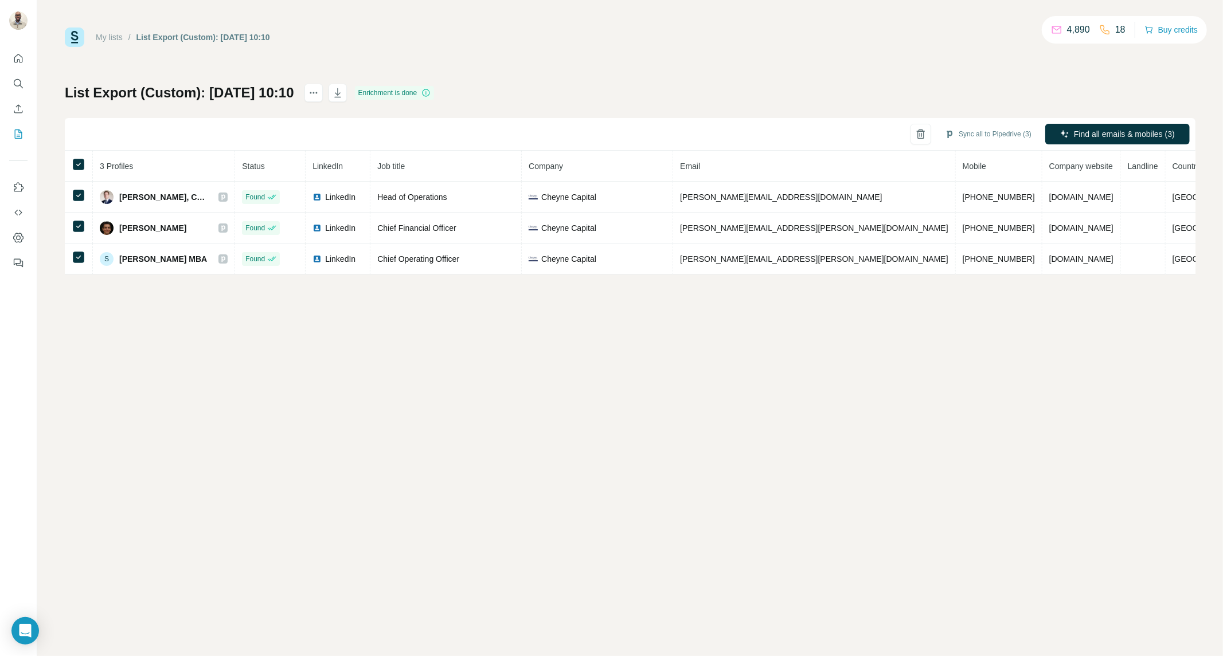
click at [459, 487] on div "My lists / List Export (Custom): [DATE] 10:10 4,890 18 Buy credits List Export …" at bounding box center [629, 328] width 1185 height 656
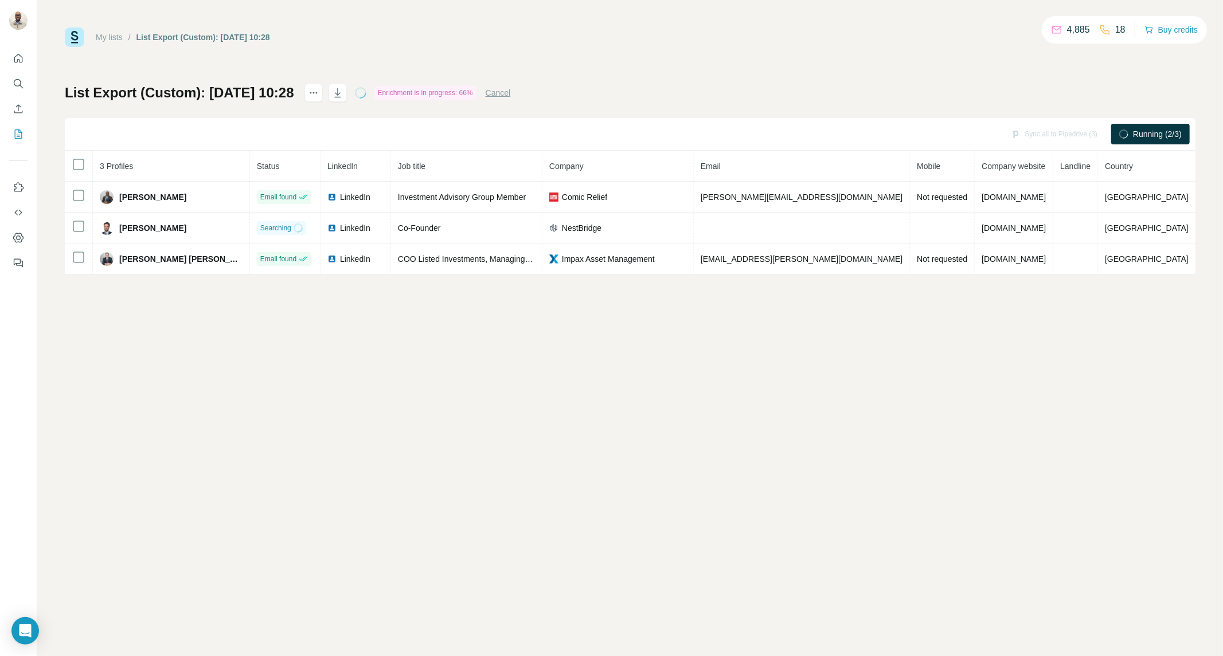
click at [689, 140] on div "Sync all to Pipedrive (3) Running (2/3)" at bounding box center [630, 134] width 1130 height 33
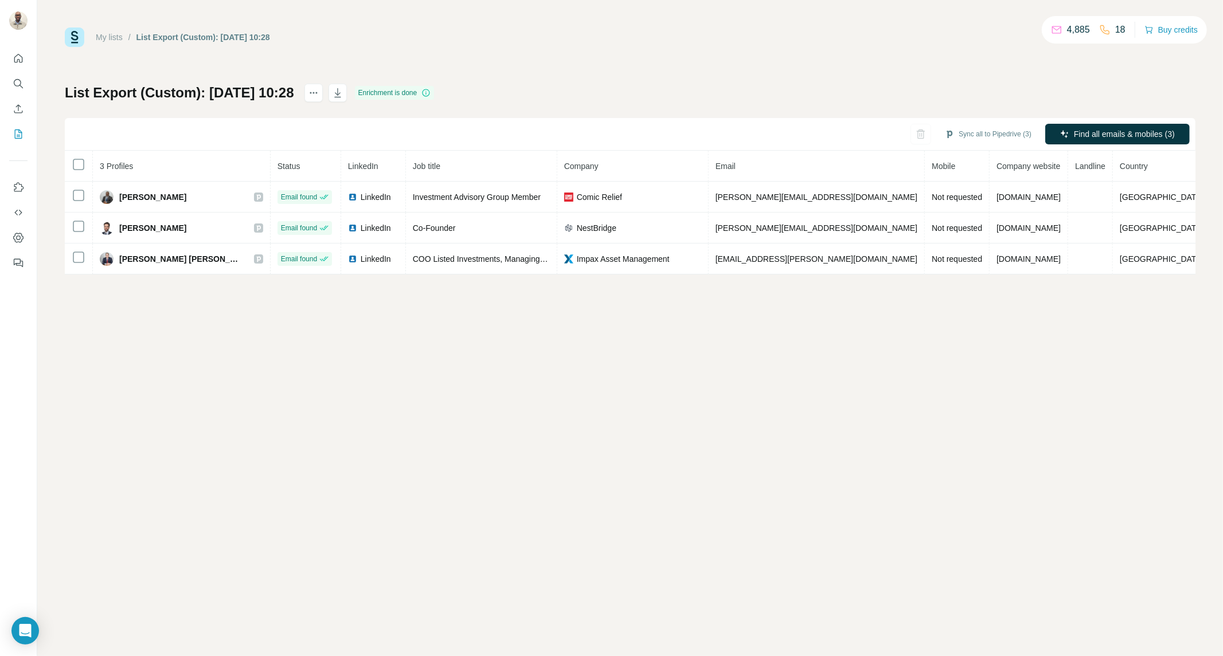
click at [1090, 120] on div "Sync all to Pipedrive (3) Find all emails & mobiles (3)" at bounding box center [630, 134] width 1130 height 33
click at [1086, 127] on button "Find all emails & mobiles (3)" at bounding box center [1117, 134] width 144 height 21
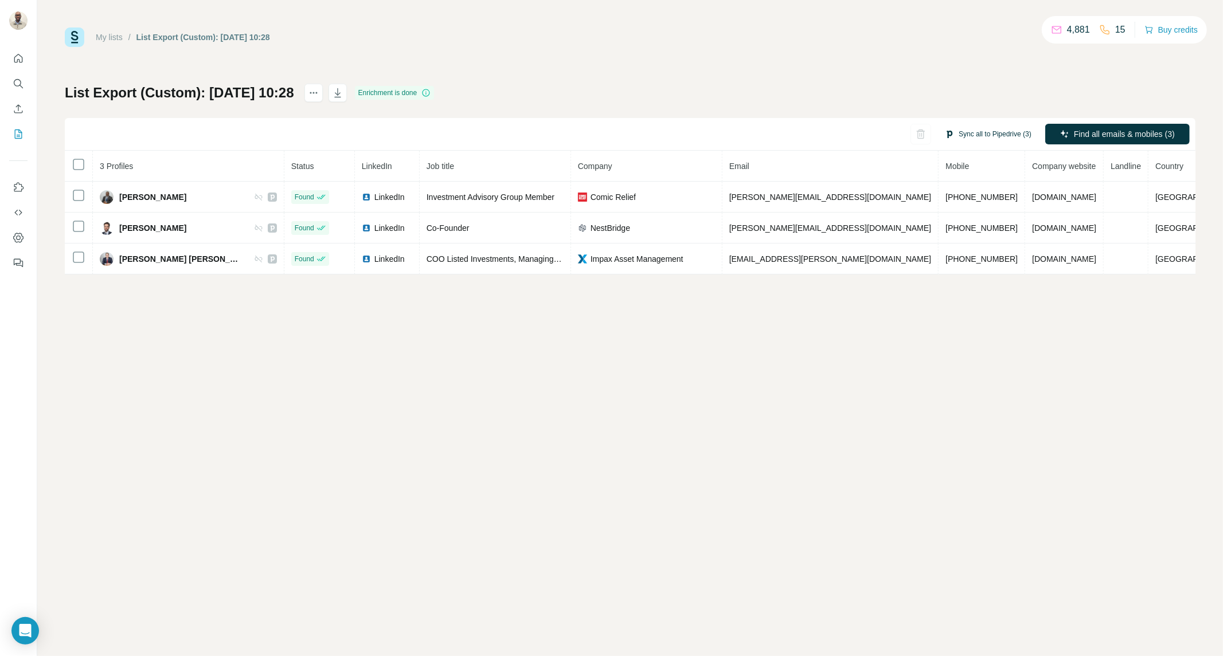
click at [965, 132] on button "Sync all to Pipedrive (3)" at bounding box center [988, 134] width 103 height 17
click at [941, 214] on button "Sync all to Pipedrive" at bounding box center [970, 220] width 127 height 23
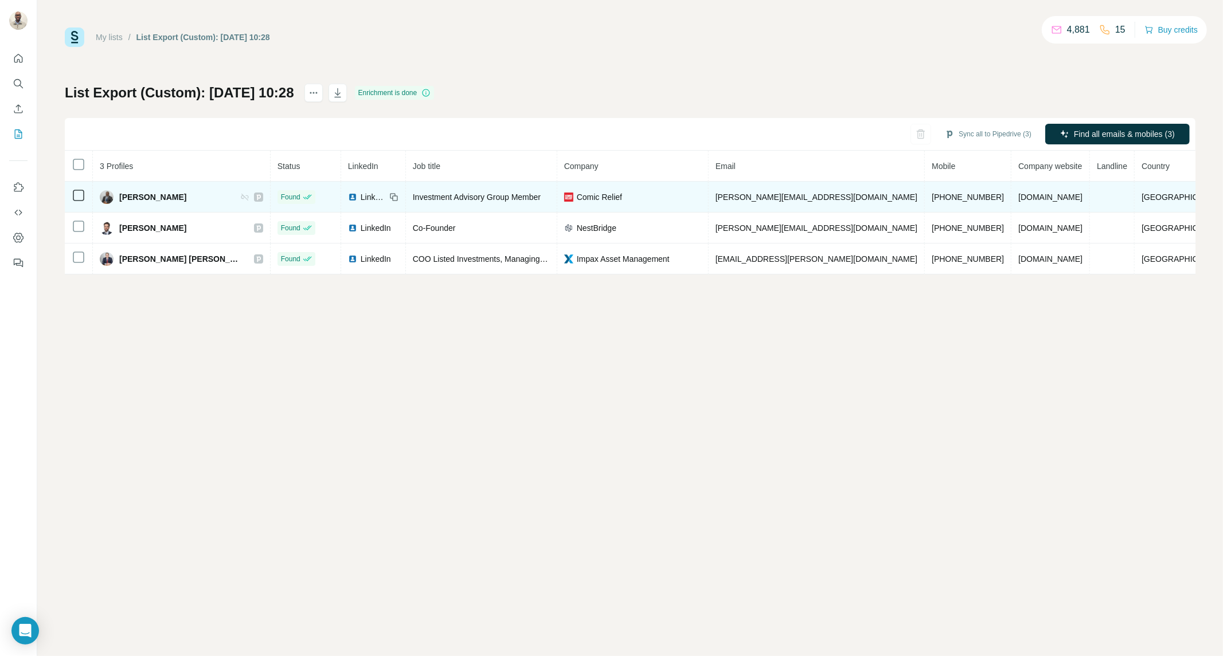
click at [255, 193] on icon at bounding box center [258, 197] width 7 height 9
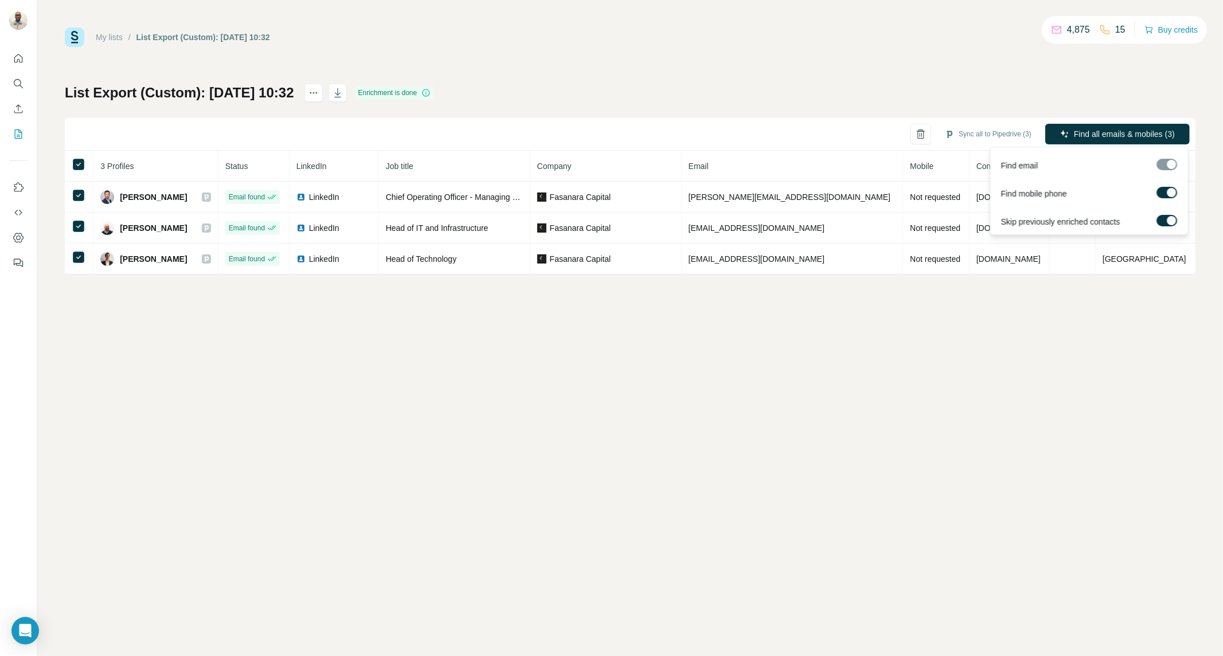
click at [1078, 144] on div "Find all emails & mobiles (3)" at bounding box center [1117, 135] width 144 height 23
click at [1078, 134] on span "Find all emails & mobiles (3)" at bounding box center [1124, 133] width 101 height 11
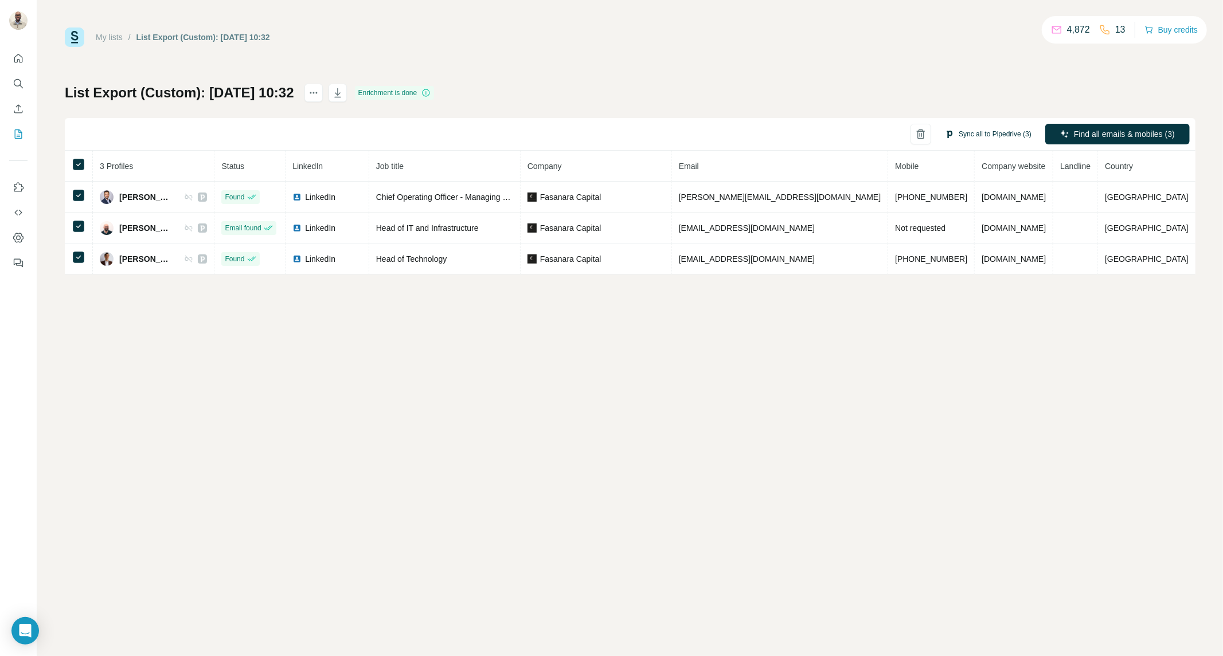
click at [973, 132] on button "Sync all to Pipedrive (3)" at bounding box center [988, 134] width 103 height 17
click at [927, 224] on icon "button" at bounding box center [932, 220] width 11 height 11
